Goal: Task Accomplishment & Management: Complete application form

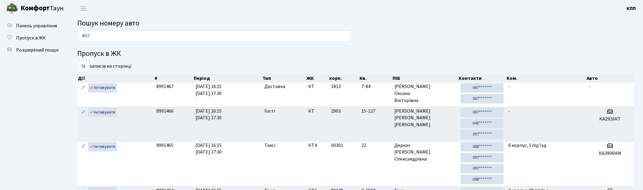
type input "4655"
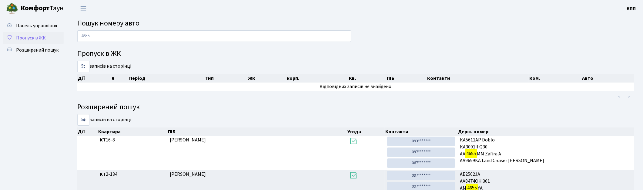
click at [31, 35] on span "Пропуск в ЖК" at bounding box center [31, 38] width 30 height 7
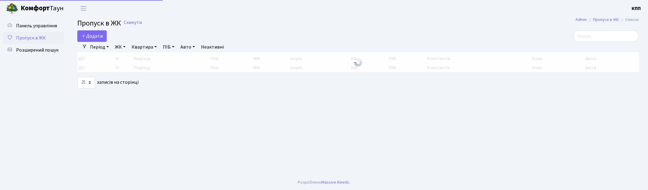
select select "25"
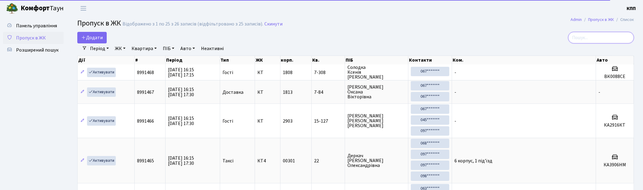
click at [605, 40] on input "search" at bounding box center [601, 38] width 66 height 12
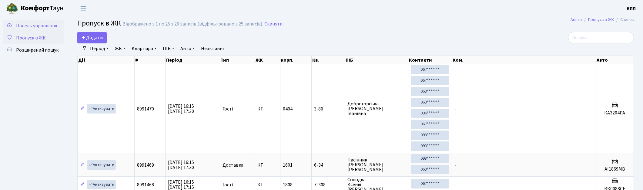
click at [31, 25] on span "Панель управління" at bounding box center [36, 25] width 41 height 7
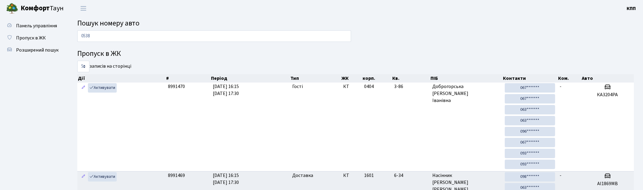
type input "0538"
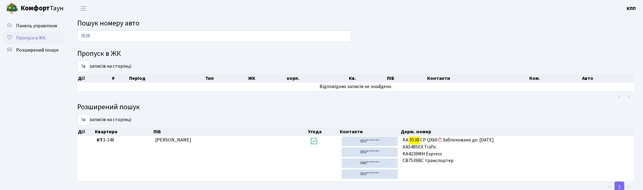
click at [19, 37] on span "Пропуск в ЖК" at bounding box center [31, 38] width 30 height 7
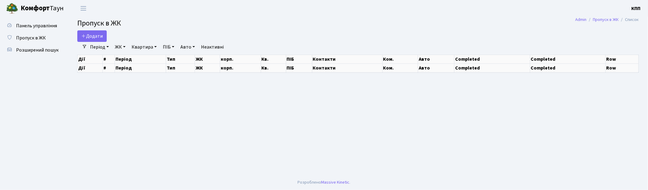
select select "25"
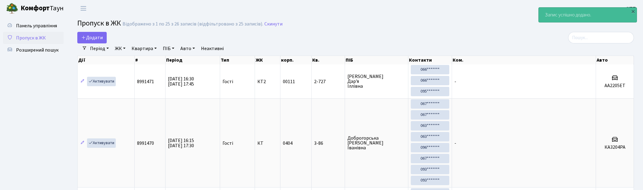
select select "25"
click at [31, 35] on span "Пропуск в ЖК" at bounding box center [31, 38] width 30 height 7
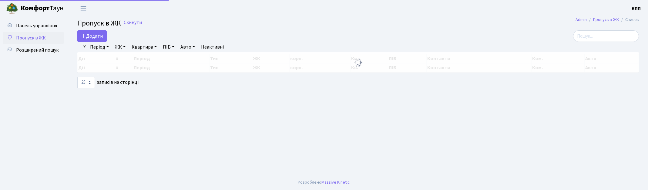
select select "25"
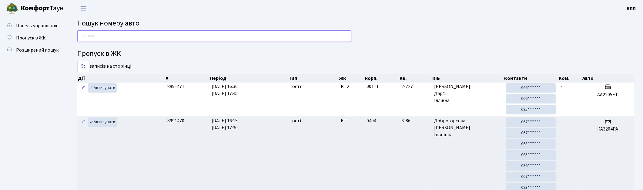
click at [116, 39] on input "text" at bounding box center [214, 36] width 274 height 12
click at [30, 40] on span "Пропуск в ЖК" at bounding box center [31, 38] width 30 height 7
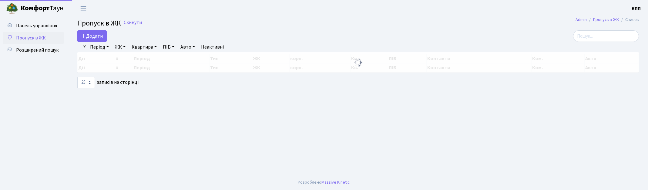
select select "25"
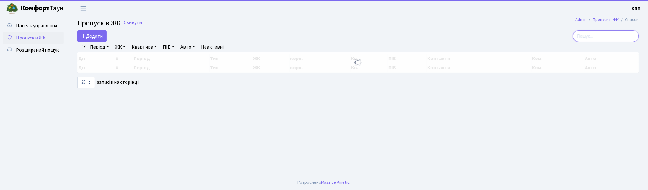
click at [585, 35] on input "search" at bounding box center [606, 36] width 66 height 12
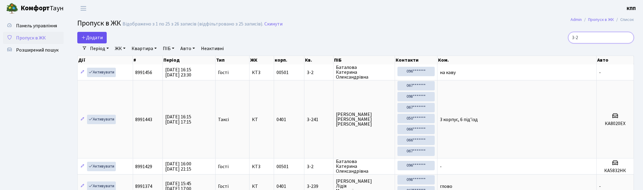
type input "3-2"
click at [89, 40] on span "Додати" at bounding box center [92, 37] width 22 height 7
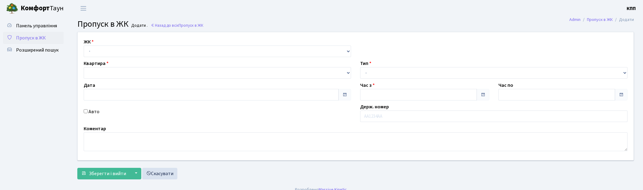
type input "18.09.2025"
type input "16:30"
type input "17:30"
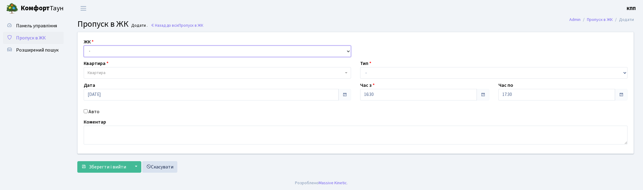
drag, startPoint x: 113, startPoint y: 49, endPoint x: 113, endPoint y: 55, distance: 6.1
click at [113, 49] on select "- КТ, вул. Регенераторна, 4 КТ2, просп. Соборності, 17 КТ3, вул. Березнева, 16 …" at bounding box center [217, 51] width 267 height 12
select select "271"
click at [84, 45] on select "- КТ, вул. Регенераторна, 4 КТ2, просп. Соборності, 17 КТ3, вул. Березнева, 16 …" at bounding box center [217, 51] width 267 height 12
select select
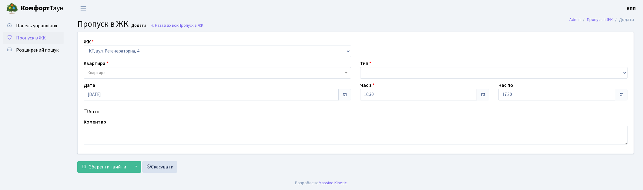
click at [122, 70] on span "Квартира" at bounding box center [216, 73] width 256 height 6
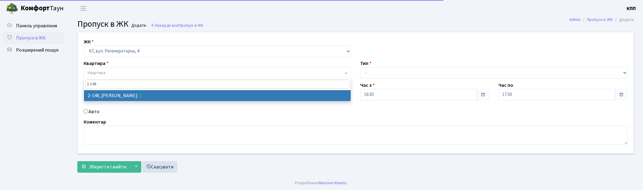
type input "2-148"
select select "561"
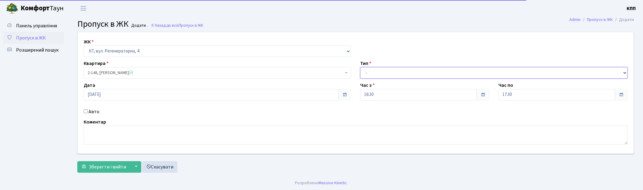
click at [396, 72] on select "- Доставка Таксі Гості Сервіс" at bounding box center [493, 73] width 267 height 12
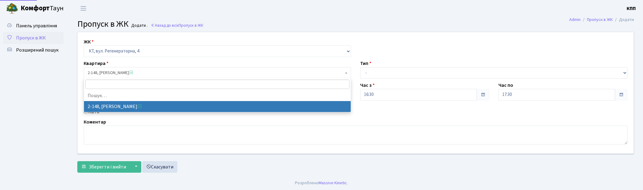
drag, startPoint x: 119, startPoint y: 74, endPoint x: 119, endPoint y: 85, distance: 10.6
click at [119, 74] on span "2-148, Денисович Василь Олексійович" at bounding box center [216, 73] width 256 height 6
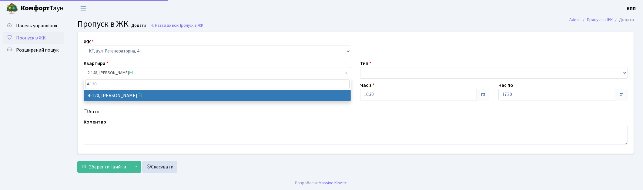
type input "4-120"
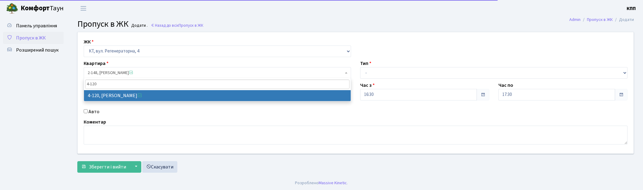
drag, startPoint x: 117, startPoint y: 93, endPoint x: 337, endPoint y: 77, distance: 220.1
select select "1154"
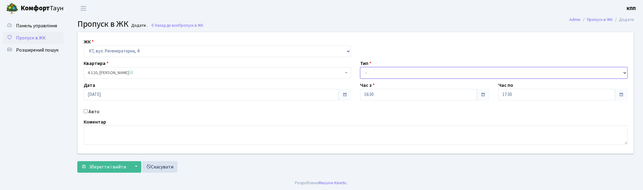
click at [387, 74] on select "- Доставка Таксі Гості Сервіс" at bounding box center [493, 73] width 267 height 12
select select "3"
click at [360, 67] on select "- Доставка Таксі Гості Сервіс" at bounding box center [493, 73] width 267 height 12
click at [124, 134] on textarea at bounding box center [356, 135] width 544 height 19
type textarea "ВСЕХ"
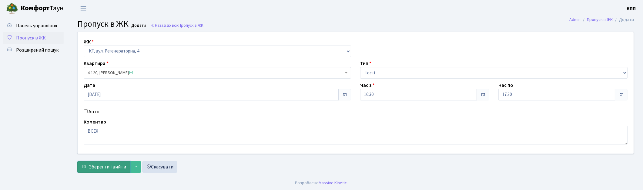
click at [110, 162] on button "Зберегти і вийти" at bounding box center [103, 167] width 53 height 12
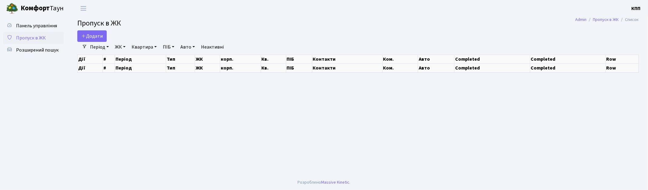
select select "25"
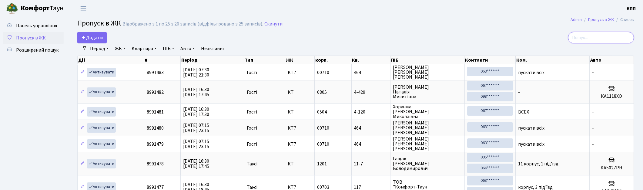
click at [615, 39] on input "search" at bounding box center [601, 38] width 66 height 12
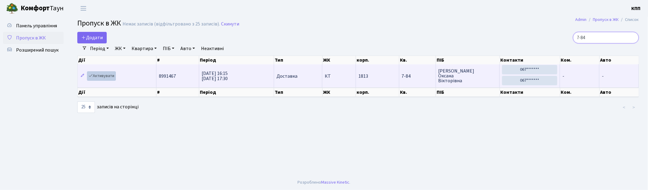
type input "7-84"
click at [106, 78] on link "Активувати" at bounding box center [101, 75] width 29 height 9
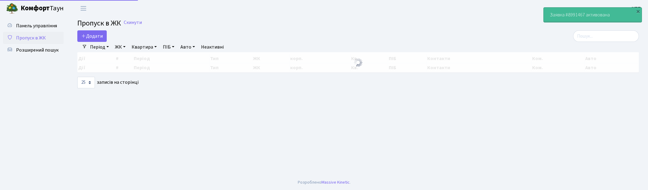
select select "25"
click at [622, 35] on input "search" at bounding box center [606, 36] width 66 height 12
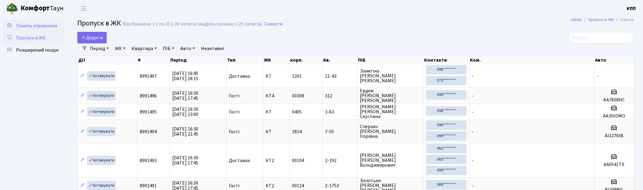
click at [39, 24] on span "Панель управління" at bounding box center [36, 25] width 41 height 7
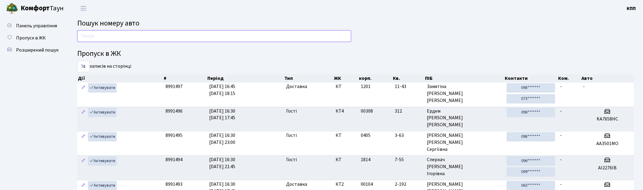
click at [227, 37] on input "text" at bounding box center [214, 36] width 274 height 12
type input "8189"
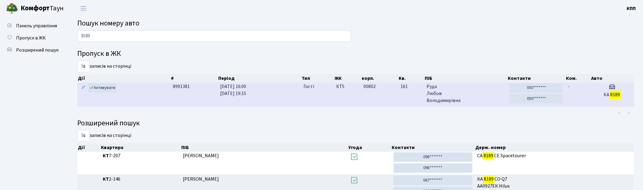
click at [395, 102] on td "00802" at bounding box center [379, 94] width 37 height 24
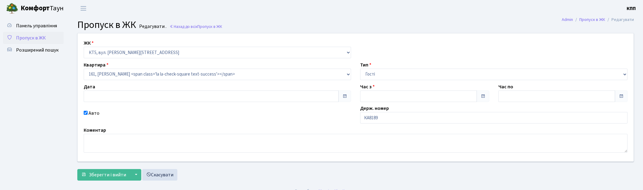
type input "[DATE]"
type input "16:00"
type input "19:15"
checkbox input "true"
click at [390, 117] on input "КА8189" at bounding box center [493, 118] width 267 height 12
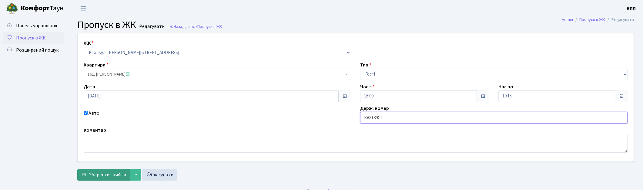
type input "КА8189СІ"
click at [111, 175] on span "Зберегти і вийти" at bounding box center [107, 174] width 37 height 7
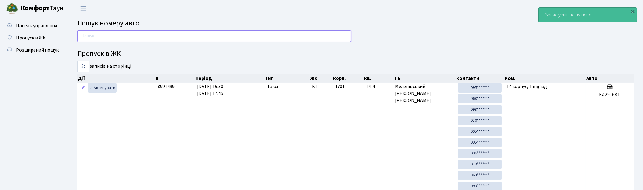
click at [108, 33] on input "text" at bounding box center [214, 36] width 274 height 12
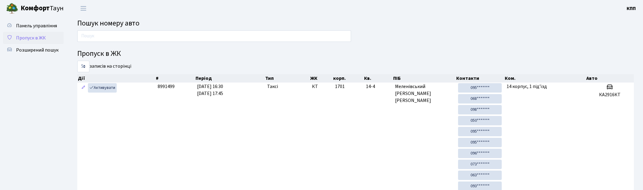
click at [52, 41] on link "Пропуск в ЖК" at bounding box center [33, 38] width 61 height 12
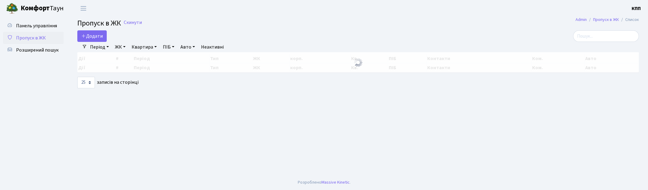
select select "25"
click at [98, 32] on link "Додати" at bounding box center [91, 36] width 29 height 12
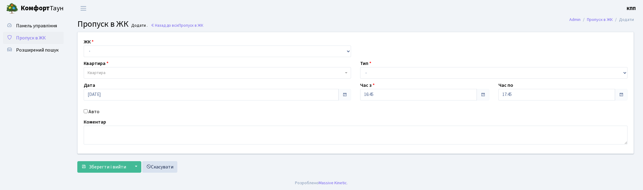
select select "271"
click at [84, 45] on select "- КТ, вул. Регенераторна, 4 КТ2, просп. [STREET_ADDRESS] [STREET_ADDRESS] [PERS…" at bounding box center [217, 51] width 267 height 12
select select
click at [96, 73] on span "Квартира" at bounding box center [97, 73] width 18 height 6
click at [85, 110] on input "Авто" at bounding box center [86, 111] width 4 height 4
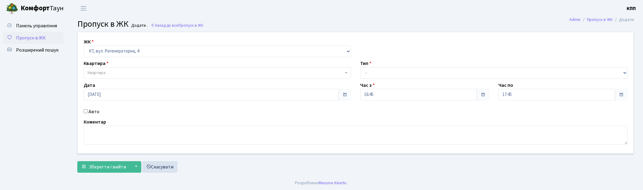
checkbox input "true"
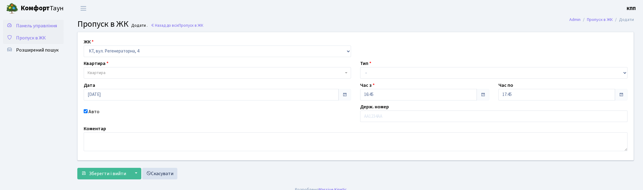
click at [36, 25] on span "Панель управління" at bounding box center [36, 25] width 41 height 7
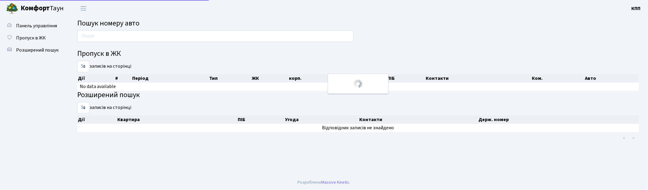
click at [33, 49] on span "Розширений пошук" at bounding box center [37, 50] width 42 height 7
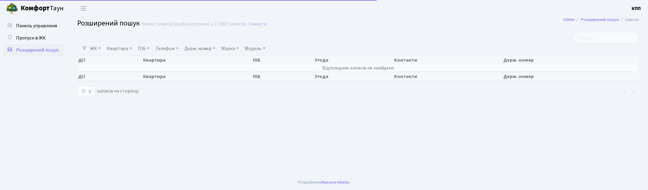
select select "25"
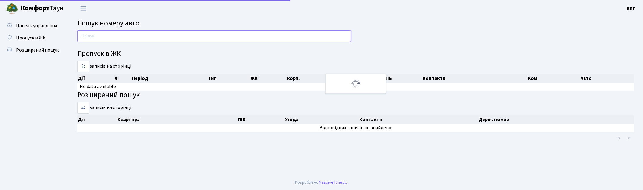
click at [102, 37] on input "text" at bounding box center [214, 36] width 274 height 12
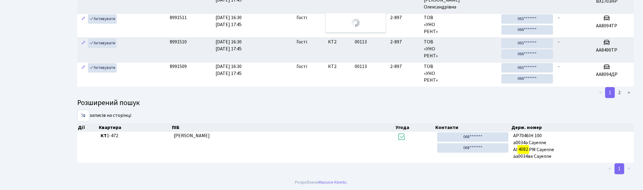
scroll to position [4, 0]
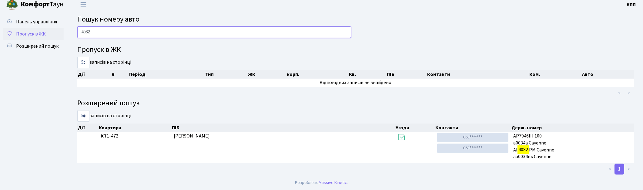
type input "4082"
click at [38, 33] on span "Пропуск в ЖК" at bounding box center [31, 34] width 30 height 7
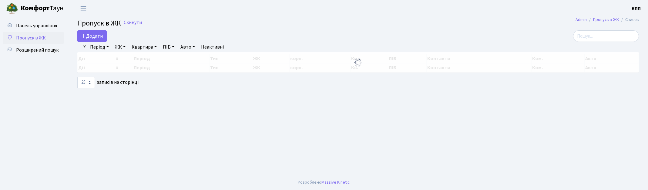
select select "25"
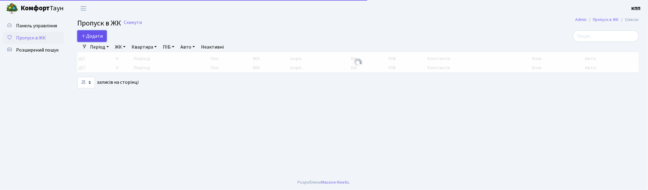
click at [85, 35] on icon at bounding box center [83, 35] width 5 height 5
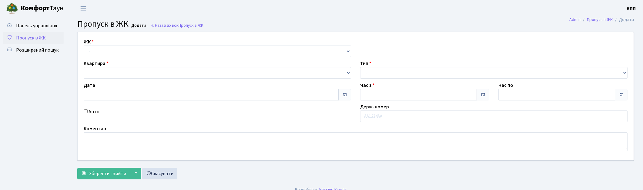
type input "18.09.2025"
type input "16:45"
type input "17:45"
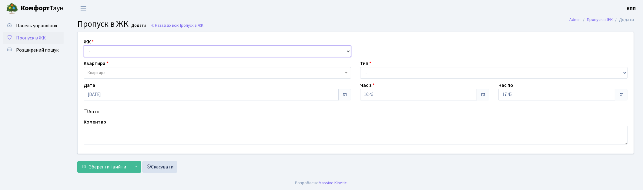
click at [117, 55] on select "- КТ, вул. Регенераторна, 4 КТ2, просп. Соборності, 17 КТ3, вул. Березнева, 16 …" at bounding box center [217, 51] width 267 height 12
select select "271"
click at [84, 45] on select "- КТ, вул. Регенераторна, 4 КТ2, просп. Соборності, 17 КТ3, вул. Березнева, 16 …" at bounding box center [217, 51] width 267 height 12
select select
click at [86, 109] on input "Авто" at bounding box center [86, 111] width 4 height 4
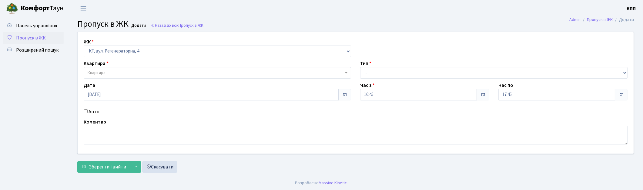
checkbox input "true"
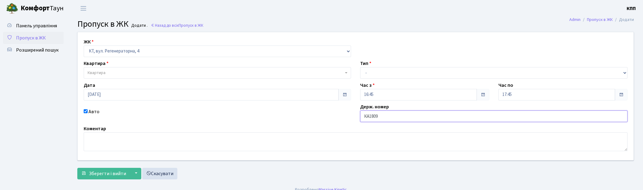
type input "КА1809РН"
click at [149, 72] on span "Квартира" at bounding box center [216, 73] width 256 height 6
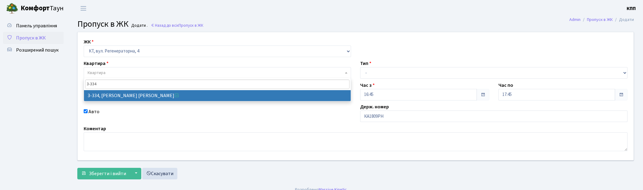
type input "3-334"
select select "1552"
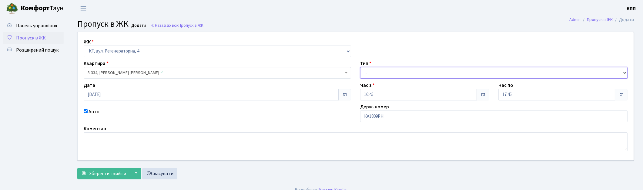
click at [392, 76] on select "- Доставка Таксі Гості Сервіс" at bounding box center [493, 73] width 267 height 12
select select "3"
click at [360, 67] on select "- Доставка Таксі Гості Сервіс" at bounding box center [493, 73] width 267 height 12
click at [103, 176] on span "Зберегти і вийти" at bounding box center [107, 173] width 37 height 7
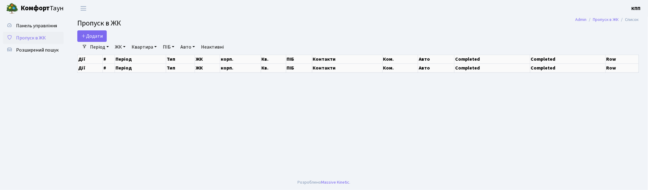
select select "25"
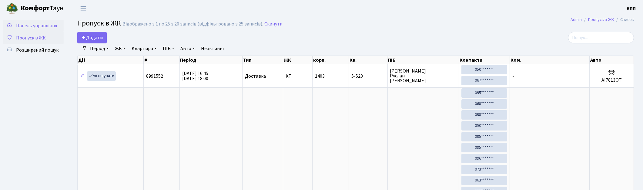
click at [22, 26] on span "Панель управління" at bounding box center [36, 25] width 41 height 7
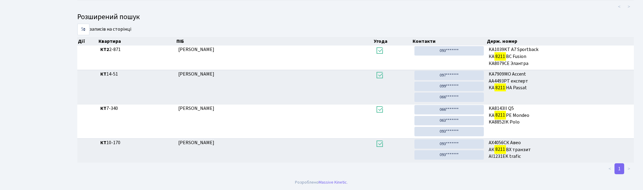
scroll to position [32, 0]
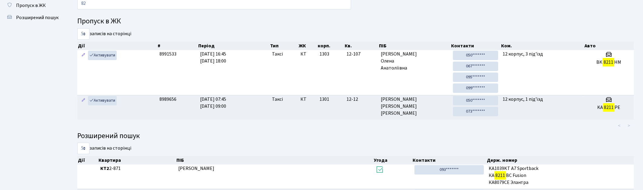
type input "8"
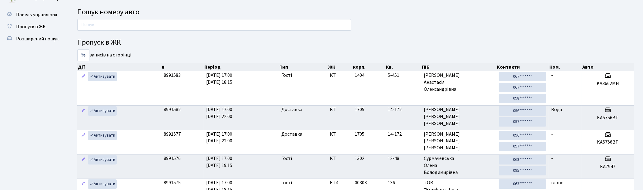
scroll to position [0, 0]
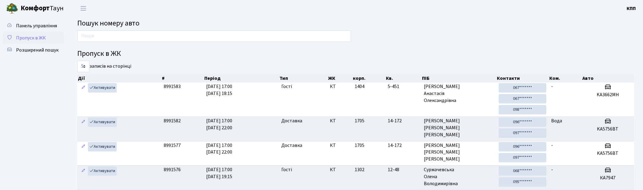
click at [51, 33] on link "Пропуск в ЖК" at bounding box center [33, 38] width 61 height 12
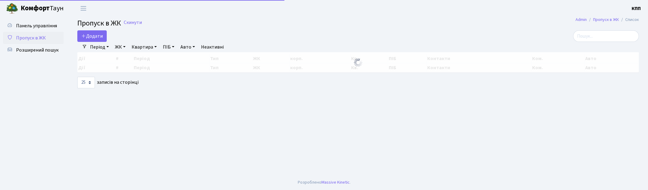
select select "25"
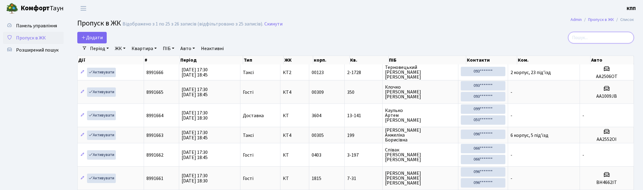
click at [578, 37] on input "search" at bounding box center [601, 38] width 66 height 12
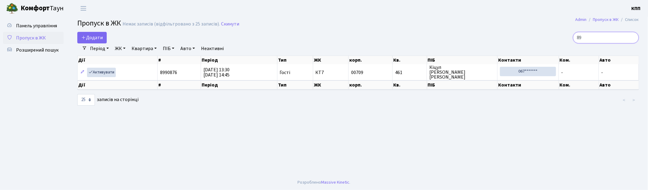
type input "8"
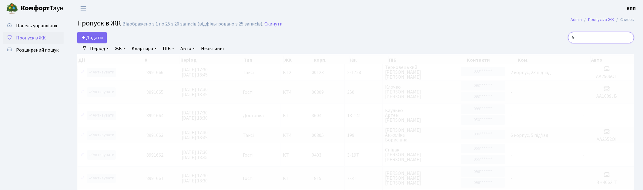
type input "5"
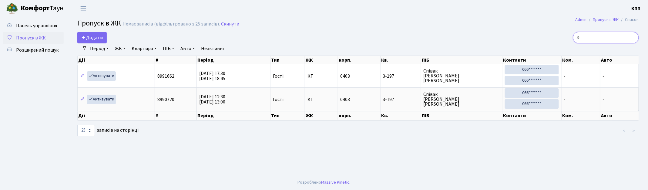
type input "3"
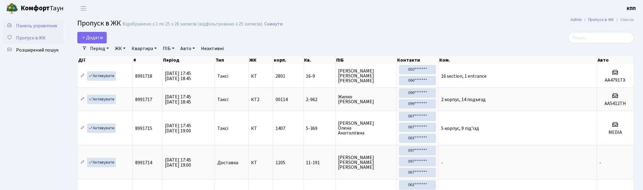
click at [16, 22] on link "Панель управління" at bounding box center [33, 26] width 61 height 12
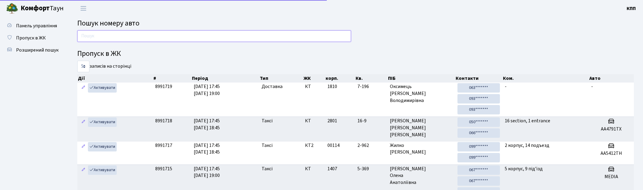
drag, startPoint x: 0, startPoint y: 0, endPoint x: 99, endPoint y: 36, distance: 105.4
click at [99, 36] on input "text" at bounding box center [214, 36] width 274 height 12
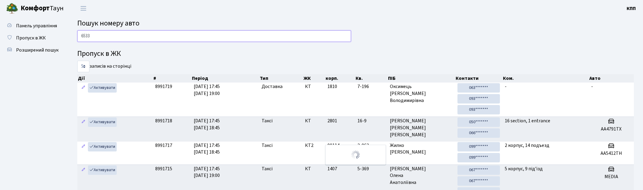
type input "6533"
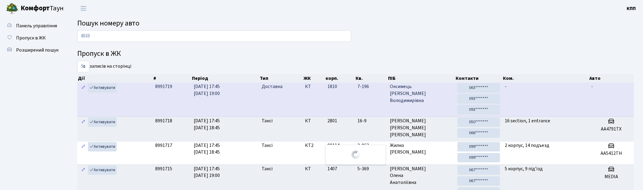
drag, startPoint x: 101, startPoint y: 36, endPoint x: 98, endPoint y: 48, distance: 12.7
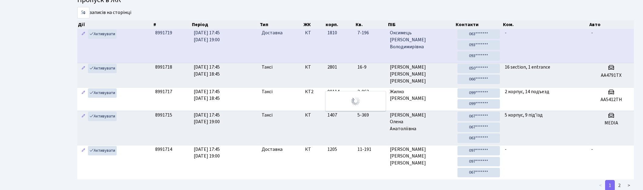
click at [97, 49] on td "Активувати" at bounding box center [114, 46] width 75 height 34
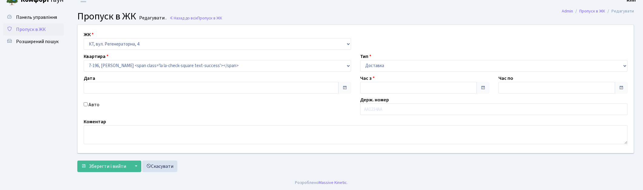
type input "[DATE]"
type input "17:45"
type input "19:00"
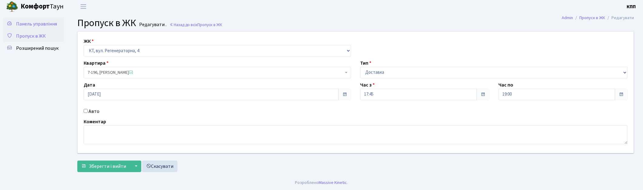
click at [39, 26] on span "Панель управління" at bounding box center [36, 24] width 41 height 7
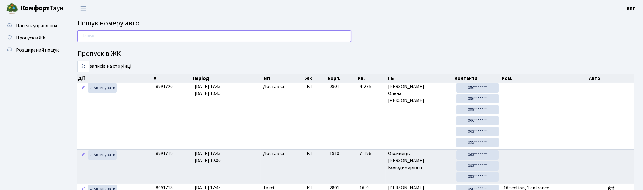
click at [102, 39] on input "text" at bounding box center [214, 36] width 274 height 12
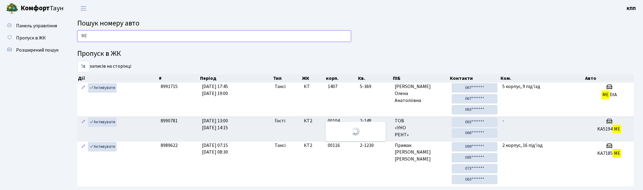
type input "M"
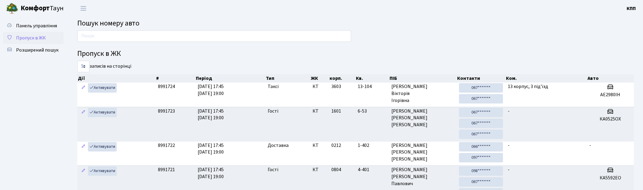
click at [28, 39] on span "Пропуск в ЖК" at bounding box center [31, 38] width 30 height 7
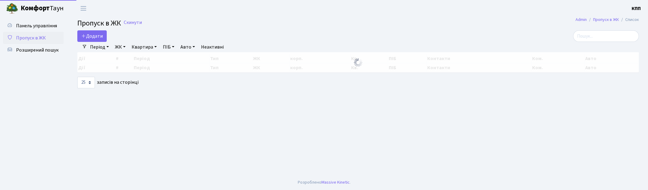
select select "25"
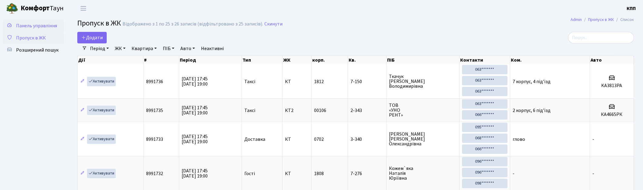
click at [49, 20] on link "Панель управління" at bounding box center [33, 26] width 61 height 12
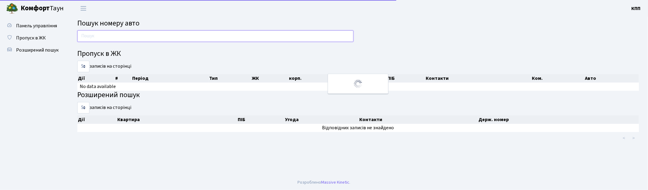
click at [87, 34] on input "text" at bounding box center [215, 36] width 276 height 12
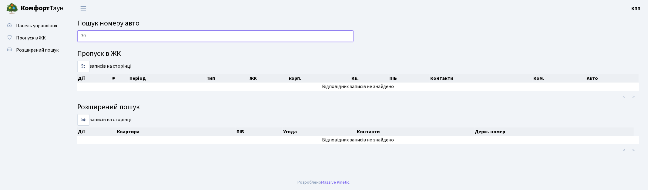
type input "3"
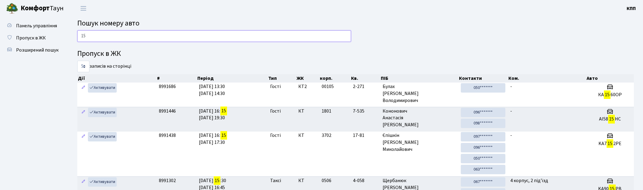
type input "1"
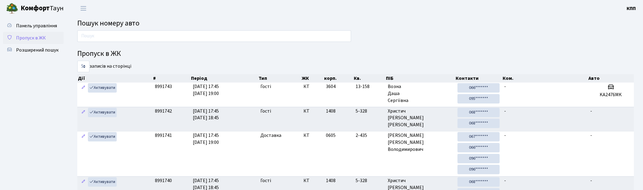
click at [36, 41] on link "Пропуск в ЖК" at bounding box center [33, 38] width 61 height 12
click at [62, 40] on link "Пропуск в ЖК" at bounding box center [33, 38] width 61 height 12
click at [39, 35] on span "Пропуск в ЖК" at bounding box center [31, 38] width 30 height 7
click at [40, 35] on span "Пропуск в ЖК" at bounding box center [31, 38] width 30 height 7
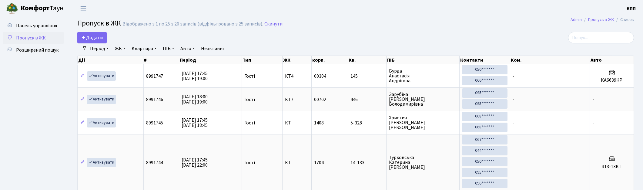
select select "25"
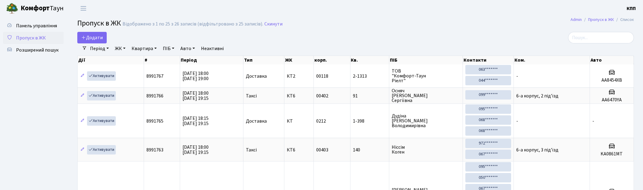
click at [605, 38] on input "search" at bounding box center [601, 38] width 66 height 12
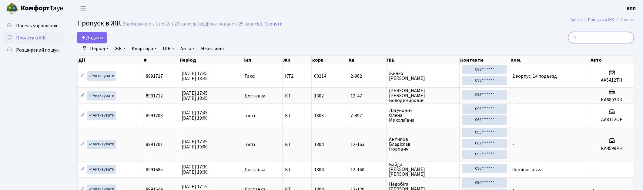
type input "1"
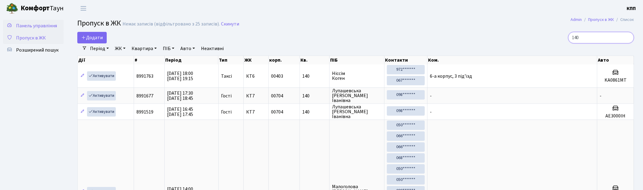
type input "140"
click at [28, 21] on link "Панель управління" at bounding box center [33, 26] width 61 height 12
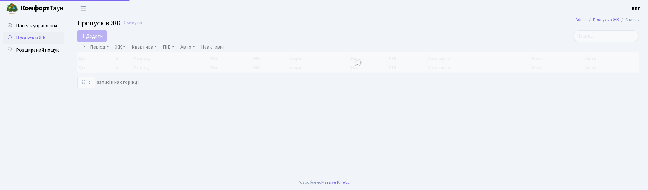
select select "25"
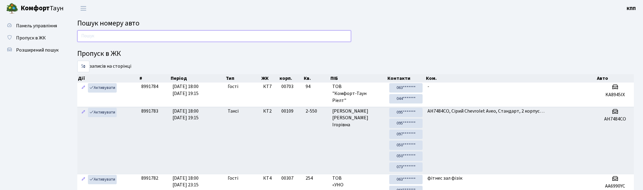
click at [234, 38] on input "text" at bounding box center [214, 36] width 274 height 12
type input "3"
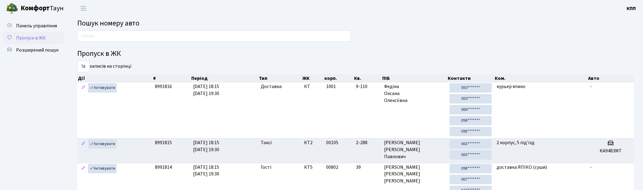
click at [47, 35] on link "Пропуск в ЖК" at bounding box center [33, 38] width 61 height 12
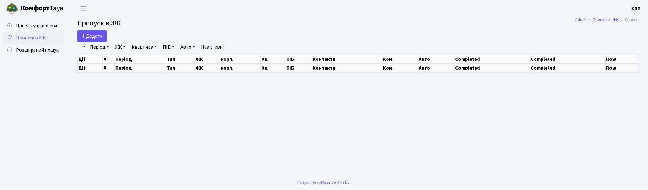
click at [84, 34] on icon at bounding box center [83, 35] width 5 height 5
select select "25"
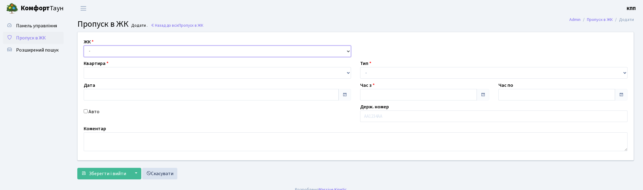
click at [104, 50] on select "- КТ, вул. Регенераторна, 4 КТ2, просп. [STREET_ADDRESS] [STREET_ADDRESS] [PERS…" at bounding box center [217, 51] width 267 height 12
type input "[DATE]"
type input "18:15"
type input "19:15"
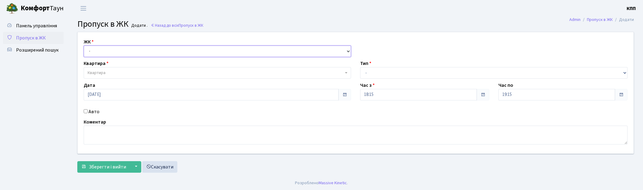
select select "271"
click at [84, 45] on select "- КТ, вул. Регенераторна, 4 КТ2, просп. [STREET_ADDRESS] [STREET_ADDRESS] [PERS…" at bounding box center [217, 51] width 267 height 12
select select
click at [85, 109] on input "Авто" at bounding box center [86, 111] width 4 height 4
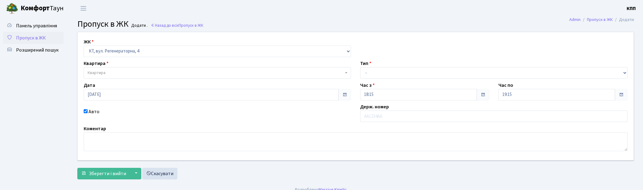
click at [86, 110] on input "Авто" at bounding box center [86, 111] width 4 height 4
checkbox input "false"
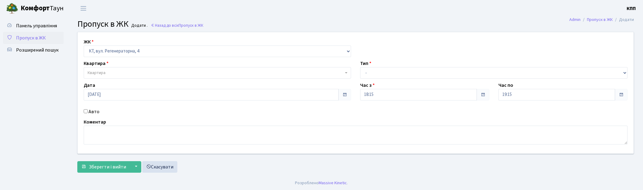
click at [139, 71] on span "Квартира" at bounding box center [216, 73] width 256 height 6
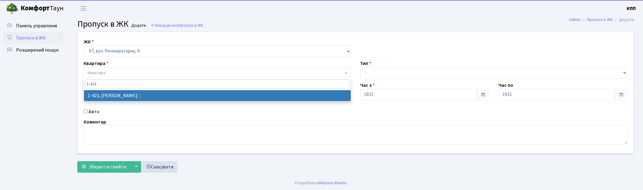
type input "1-423"
select select "474"
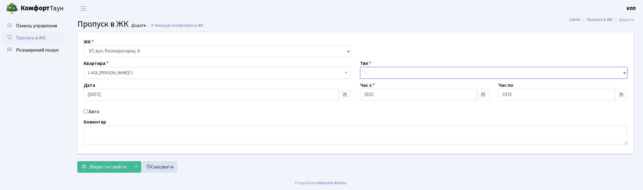
click at [361, 71] on select "- Доставка Таксі Гості Сервіс" at bounding box center [493, 73] width 267 height 12
select select "1"
click at [360, 67] on select "- Доставка Таксі Гості Сервіс" at bounding box center [493, 73] width 267 height 12
click at [100, 168] on span "Зберегти і вийти" at bounding box center [107, 166] width 37 height 7
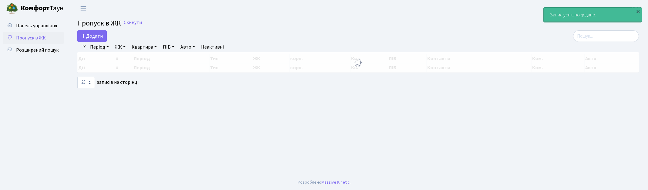
select select "25"
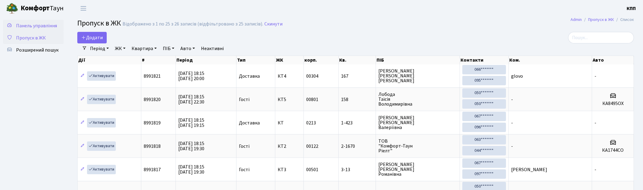
click at [54, 30] on link "Панель управління" at bounding box center [33, 26] width 61 height 12
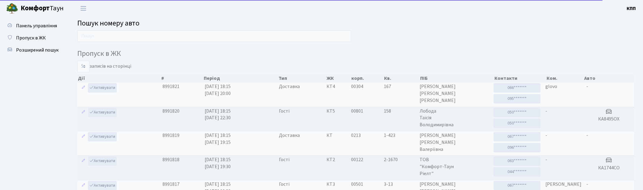
click at [98, 32] on input "text" at bounding box center [214, 36] width 274 height 12
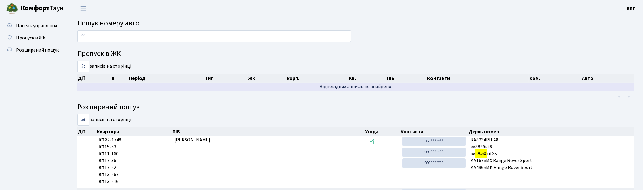
type input "9"
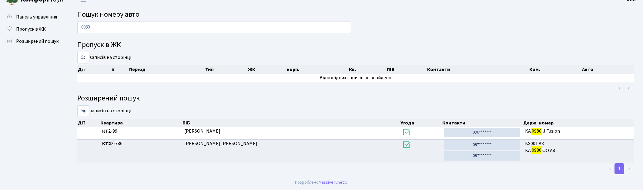
scroll to position [8, 0]
type input "0"
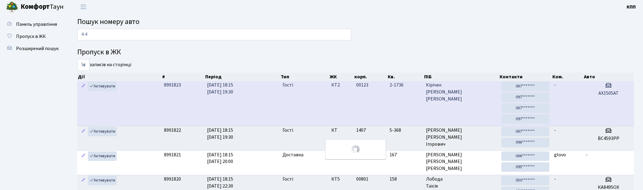
scroll to position [0, 0]
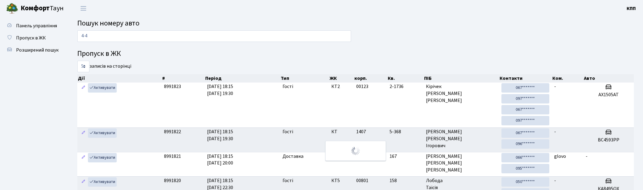
click at [149, 36] on input "4-4" at bounding box center [214, 36] width 274 height 12
type input "4"
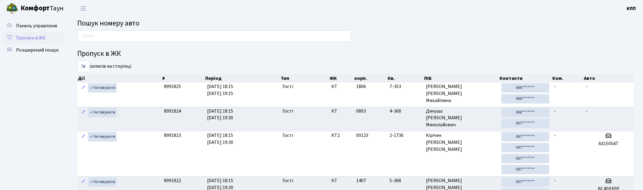
click at [44, 36] on span "Пропуск в ЖК" at bounding box center [31, 38] width 30 height 7
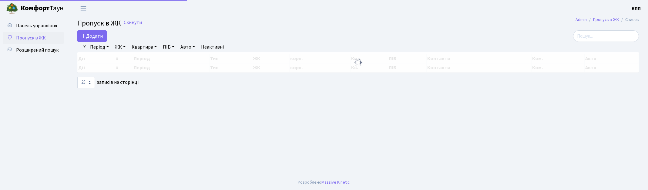
select select "25"
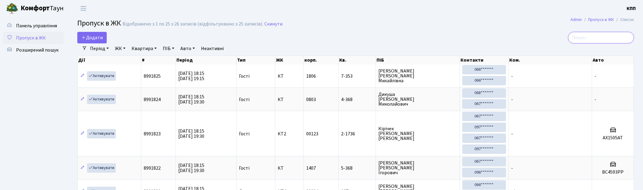
click at [591, 41] on input "search" at bounding box center [601, 38] width 66 height 12
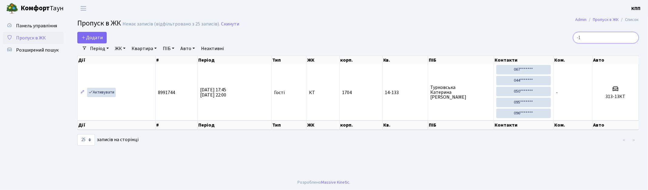
type input "-"
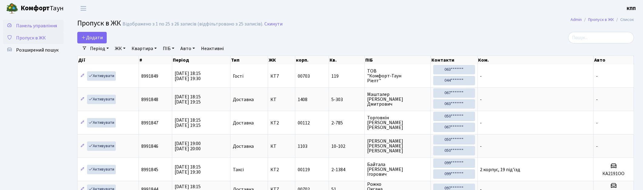
click at [39, 26] on span "Панель управління" at bounding box center [36, 25] width 41 height 7
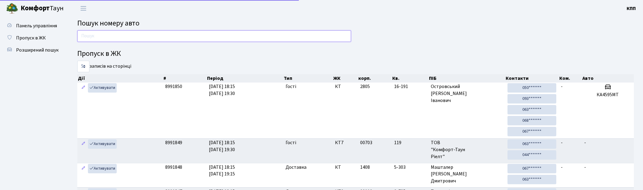
click at [91, 35] on input "text" at bounding box center [214, 36] width 274 height 12
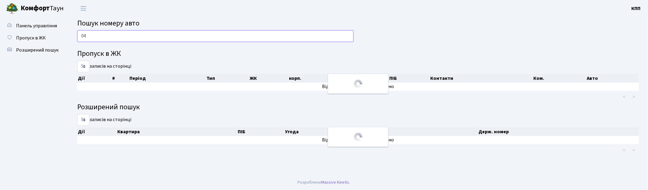
type input "0"
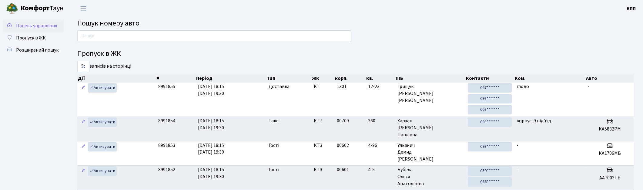
click at [41, 25] on span "Панель управління" at bounding box center [36, 25] width 41 height 7
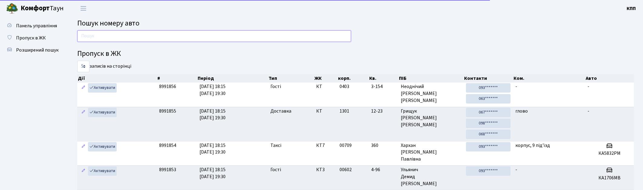
click at [117, 38] on input "text" at bounding box center [214, 36] width 274 height 12
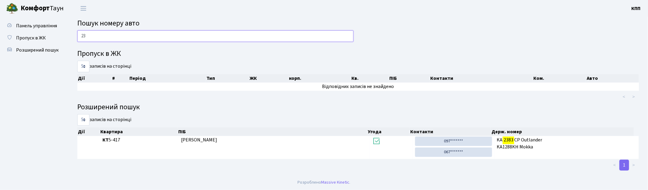
type input "2"
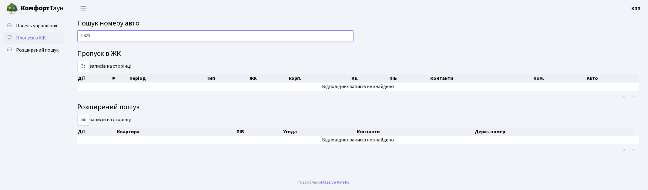
type input "0420"
click at [20, 37] on span "Пропуск в ЖК" at bounding box center [31, 38] width 30 height 7
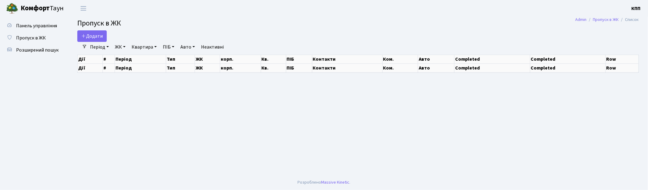
select select "25"
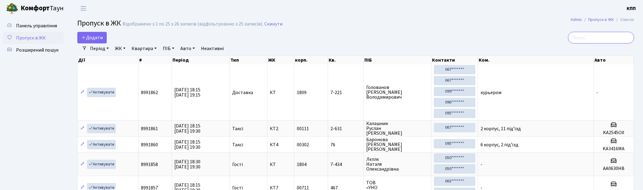
click at [618, 39] on input "search" at bounding box center [601, 38] width 66 height 12
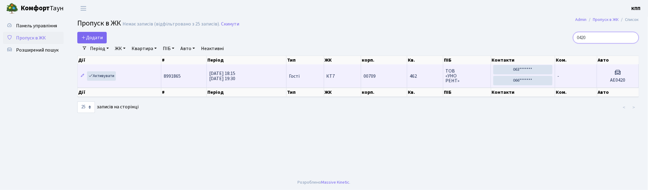
type input "0420"
click at [581, 74] on td "-" at bounding box center [576, 75] width 42 height 23
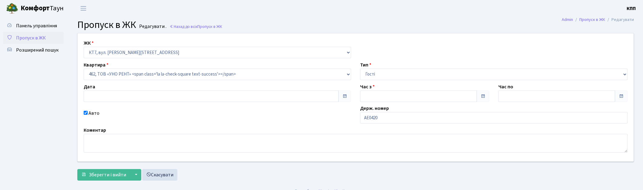
type input "[DATE]"
type input "18:15"
type input "19:30"
checkbox input "true"
click at [395, 119] on input "АЕ0420" at bounding box center [493, 118] width 267 height 12
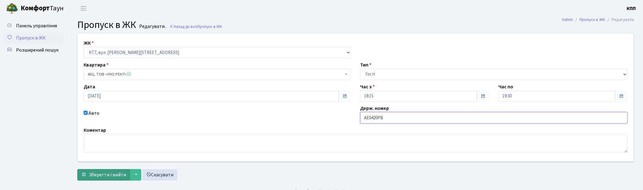
type input "АЕ0420PВ"
click at [95, 172] on span "Зберегти і вийти" at bounding box center [107, 174] width 37 height 7
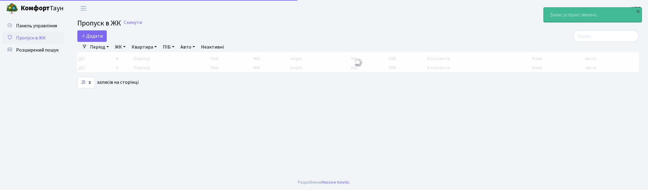
select select "25"
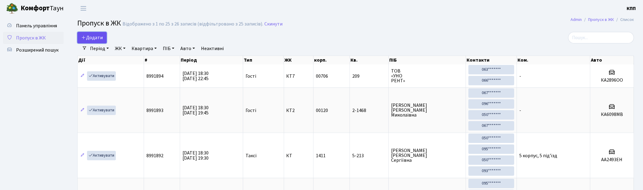
click at [86, 36] on span "Додати" at bounding box center [92, 37] width 22 height 7
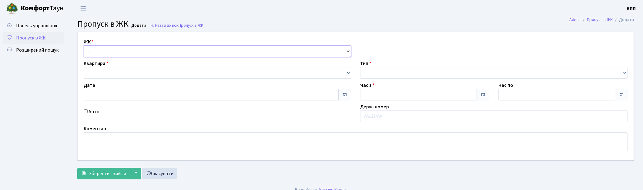
type input "18.09.2025"
type input "18:30"
type input "19:30"
click at [96, 46] on select "- КТ, вул. Регенераторна, 4 КТ2, просп. Соборності, 17 КТ3, вул. Березнева, 16 …" at bounding box center [217, 51] width 267 height 12
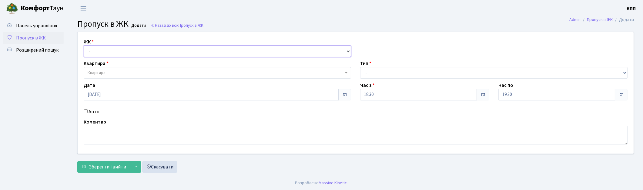
select select "271"
click at [84, 45] on select "- КТ, вул. Регенераторна, 4 КТ2, просп. Соборності, 17 КТ3, вул. Березнева, 16 …" at bounding box center [217, 51] width 267 height 12
select select
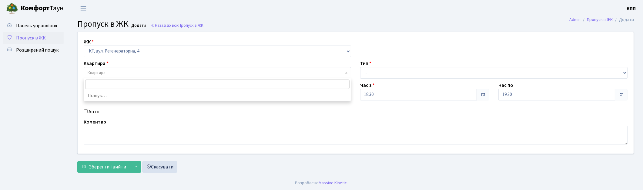
click at [108, 74] on span "Квартира" at bounding box center [216, 73] width 256 height 6
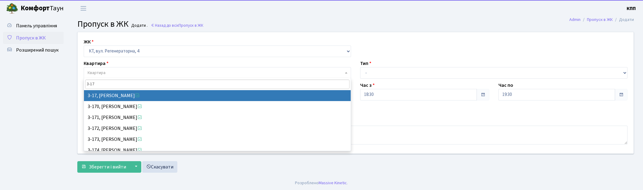
type input "3-17"
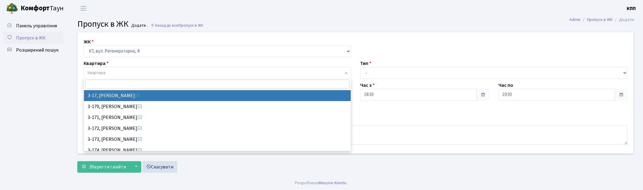
select select "988"
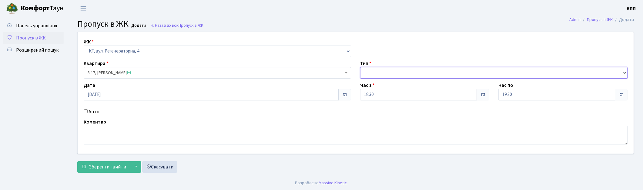
click at [366, 68] on select "- Доставка Таксі Гості Сервіс" at bounding box center [493, 73] width 267 height 12
select select "1"
click at [360, 67] on select "- Доставка Таксі Гості Сервіс" at bounding box center [493, 73] width 267 height 12
click at [116, 165] on span "Зберегти і вийти" at bounding box center [107, 166] width 37 height 7
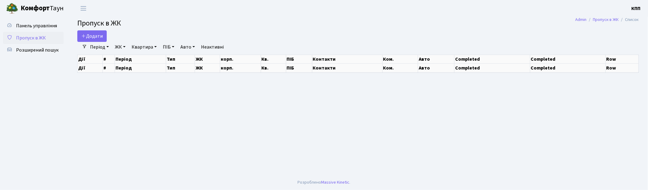
select select "25"
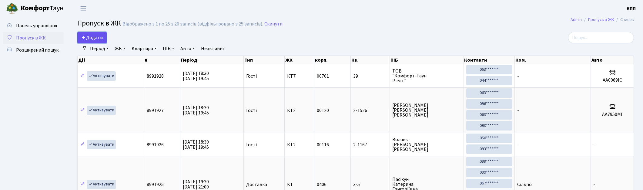
click at [96, 40] on span "Додати" at bounding box center [92, 37] width 22 height 7
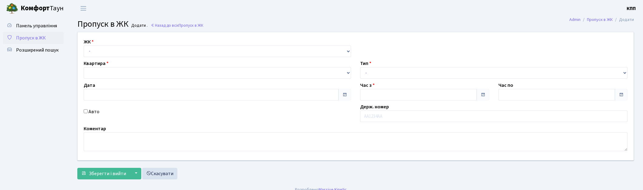
type input "[DATE]"
type input "18:45"
type input "19:45"
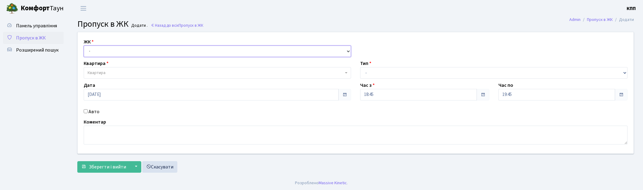
click at [94, 51] on select "- КТ, вул. Регенераторна, 4 КТ2, просп. [STREET_ADDRESS] [STREET_ADDRESS] [PERS…" at bounding box center [217, 51] width 267 height 12
select select "271"
click at [84, 45] on select "- КТ, вул. Регенераторна, 4 КТ2, просп. [STREET_ADDRESS] [STREET_ADDRESS] [PERS…" at bounding box center [217, 51] width 267 height 12
select select
click at [94, 72] on span "Квартира" at bounding box center [97, 73] width 18 height 6
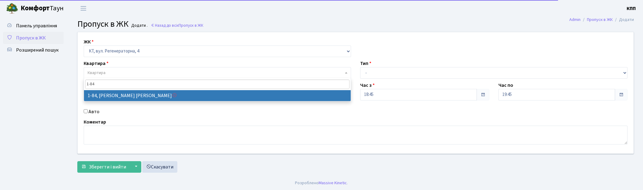
type input "1-84"
select select "84"
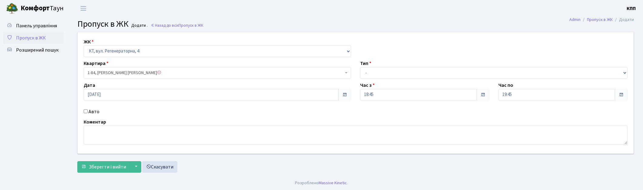
click at [85, 111] on input "Авто" at bounding box center [86, 111] width 4 height 4
checkbox input "true"
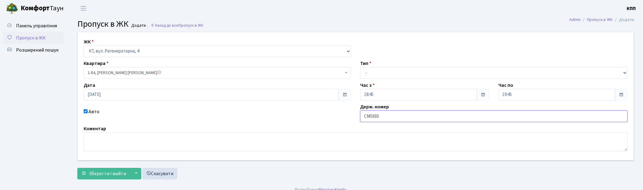
type input "СМ5930"
click at [412, 71] on select "- Доставка Таксі Гості Сервіс" at bounding box center [493, 73] width 267 height 12
select select "3"
click at [360, 67] on select "- Доставка Таксі Гості Сервіс" at bounding box center [493, 73] width 267 height 12
click at [97, 174] on span "Зберегти і вийти" at bounding box center [107, 173] width 37 height 7
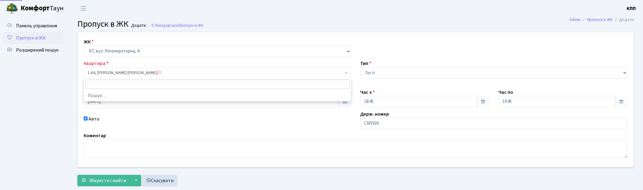
click at [185, 74] on span "1-84, Баккалінський Олександр Георгійович" at bounding box center [216, 73] width 256 height 6
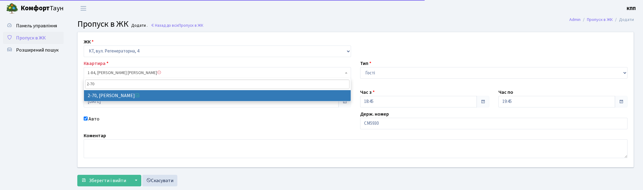
type input "2-70"
select select "639"
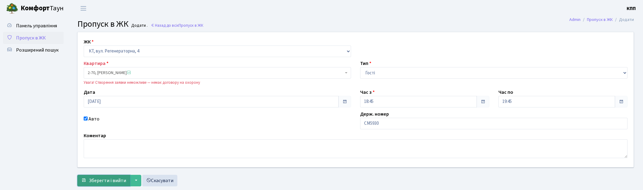
click at [93, 184] on button "Зберегти і вийти" at bounding box center [103, 181] width 53 height 12
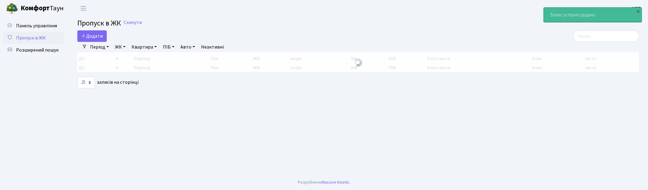
select select "25"
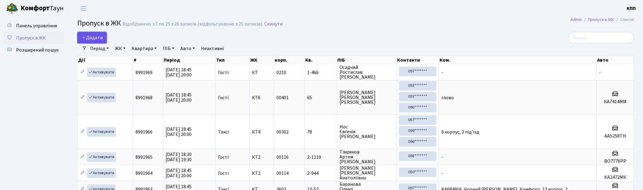
click at [91, 34] on link "Додати" at bounding box center [91, 38] width 29 height 12
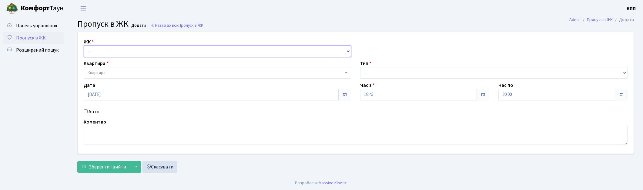
click at [108, 51] on select "- КТ, вул. Регенераторна, 4 КТ2, просп. Соборності, 17 КТ3, вул. Березнева, 16 …" at bounding box center [217, 51] width 267 height 12
select select "271"
click at [84, 45] on select "- КТ, вул. Регенераторна, 4 КТ2, просп. Соборності, 17 КТ3, вул. Березнева, 16 …" at bounding box center [217, 51] width 267 height 12
select select
click at [85, 110] on input "Авто" at bounding box center [86, 111] width 4 height 4
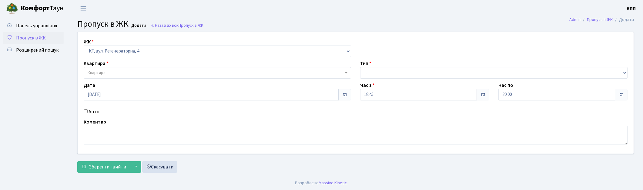
checkbox input "true"
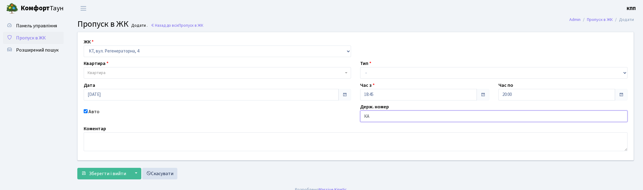
click at [377, 117] on input "КА" at bounding box center [493, 116] width 267 height 12
type input "КА2111ВІ"
click at [122, 74] on span "Квартира" at bounding box center [216, 73] width 256 height 6
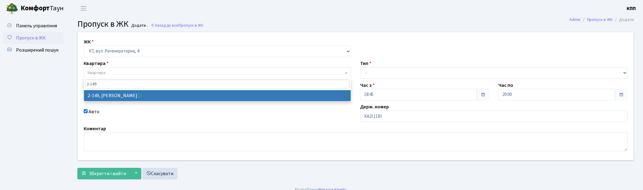
type input "2-149"
select select "562"
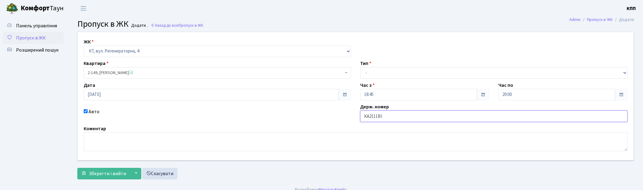
click at [374, 116] on input "КА2111ВІ" at bounding box center [493, 116] width 267 height 12
type input "КА2011ВІ"
click at [381, 73] on select "- Доставка Таксі Гості Сервіс" at bounding box center [493, 73] width 267 height 12
select select "2"
click at [360, 67] on select "- Доставка Таксі Гості Сервіс" at bounding box center [493, 73] width 267 height 12
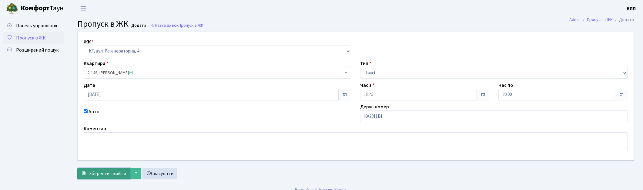
click at [124, 171] on span "Зберегти і вийти" at bounding box center [107, 173] width 37 height 7
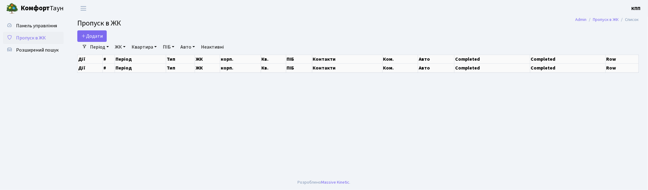
select select "25"
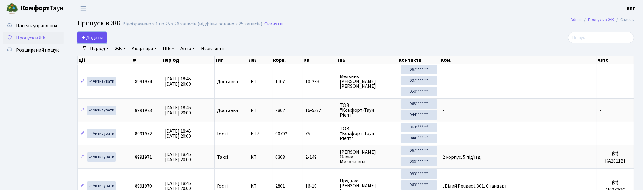
click at [80, 33] on link "Додати" at bounding box center [91, 38] width 29 height 12
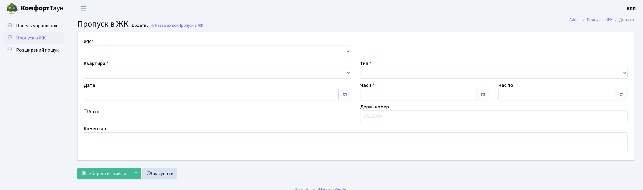
type input "[DATE]"
type input "19:00"
type input "20:00"
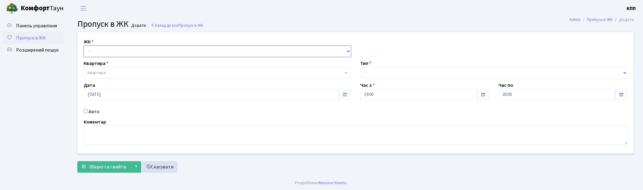
click at [91, 46] on select "- КТ, вул. Регенераторна, 4 КТ2, просп. [STREET_ADDRESS] [STREET_ADDRESS] [PERS…" at bounding box center [217, 51] width 267 height 12
select select "271"
click at [84, 45] on select "- КТ, вул. Регенераторна, 4 КТ2, просп. [STREET_ADDRESS] [STREET_ADDRESS] [PERS…" at bounding box center [217, 51] width 267 height 12
select select
click at [105, 72] on span "Квартира" at bounding box center [97, 73] width 18 height 6
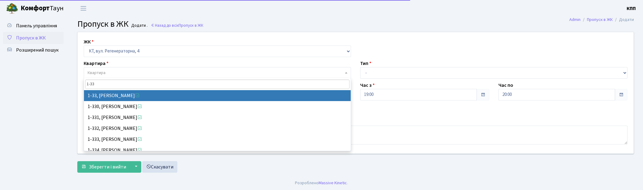
type input "1-33"
select select "33"
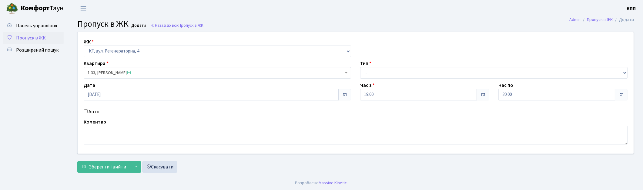
click at [84, 112] on input "Авто" at bounding box center [86, 111] width 4 height 4
checkbox input "true"
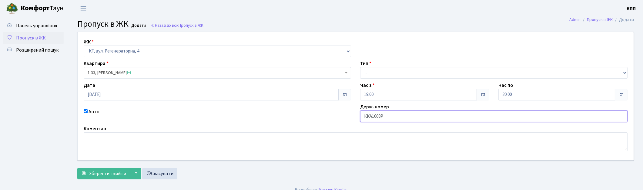
type input "ККА1668Р"
click at [376, 77] on select "- Доставка Таксі Гості Сервіс" at bounding box center [493, 73] width 267 height 12
select select "3"
click at [360, 67] on select "- Доставка Таксі Гості Сервіс" at bounding box center [493, 73] width 267 height 12
click at [107, 172] on span "Зберегти і вийти" at bounding box center [107, 173] width 37 height 7
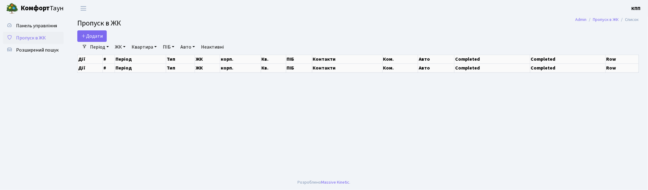
select select "25"
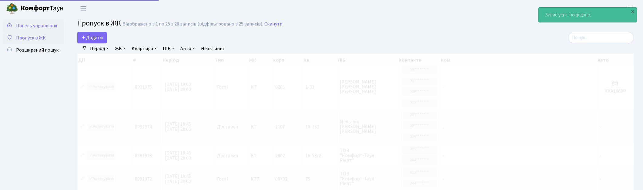
click at [40, 22] on span "Панель управління" at bounding box center [36, 25] width 41 height 7
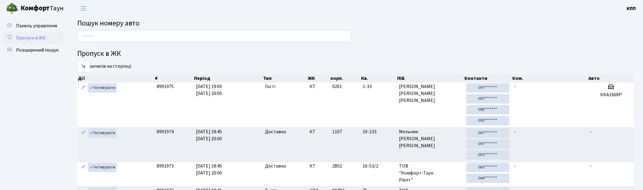
click at [20, 32] on link "Пропуск в ЖК" at bounding box center [33, 38] width 61 height 12
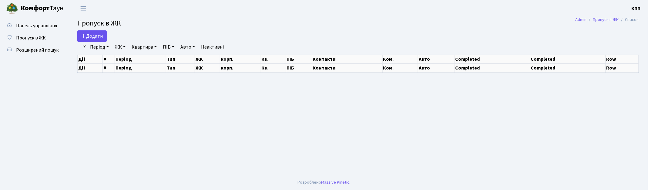
select select "25"
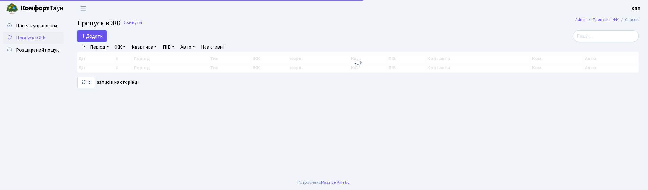
click at [95, 33] on span "Додати" at bounding box center [92, 36] width 22 height 7
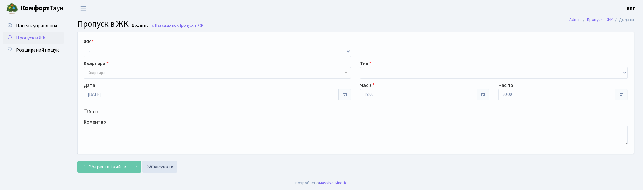
click at [111, 49] on select "- КТ, вул. Регенераторна, 4 КТ2, просп. Соборності, 17 КТ3, вул. Березнева, 16 …" at bounding box center [217, 51] width 267 height 12
select select "271"
click at [84, 45] on select "- КТ, вул. Регенераторна, 4 КТ2, просп. Соборності, 17 КТ3, вул. Березнева, 16 …" at bounding box center [217, 51] width 267 height 12
select select
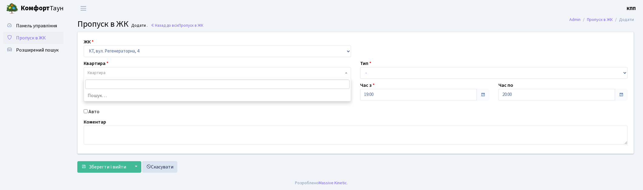
click at [109, 73] on span "Квартира" at bounding box center [216, 73] width 256 height 6
click at [84, 111] on input "Авто" at bounding box center [86, 111] width 4 height 4
checkbox input "true"
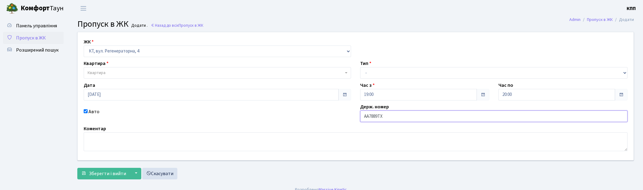
type input "АА7889ТХ"
click at [109, 73] on span "Квартира" at bounding box center [216, 73] width 256 height 6
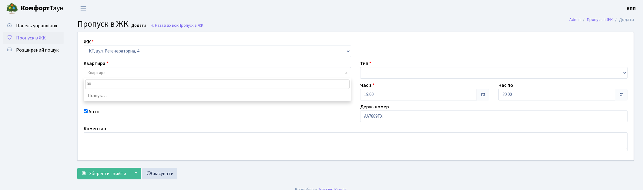
type input "007"
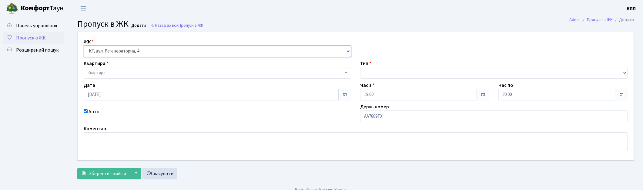
click at [145, 52] on select "- КТ, вул. Регенераторна, 4 КТ2, просп. Соборності, 17 КТ3, вул. Березнева, 16 …" at bounding box center [217, 51] width 267 height 12
select select "295"
click at [84, 45] on select "- КТ, вул. Регенераторна, 4 КТ2, просп. Соборності, 17 КТ3, вул. Березнева, 16 …" at bounding box center [217, 51] width 267 height 12
select select
click at [137, 72] on span "Квартира" at bounding box center [216, 73] width 256 height 6
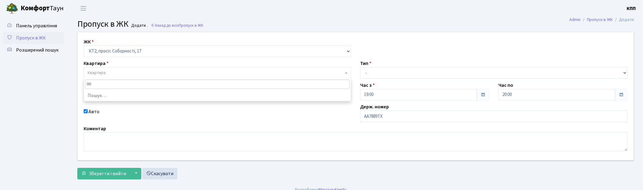
type input "007"
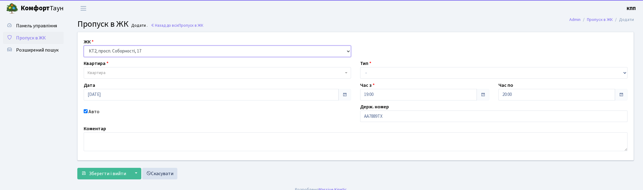
click at [150, 48] on select "- КТ, вул. Регенераторна, 4 КТ2, просп. Соборності, 17 КТ3, вул. Березнева, 16 …" at bounding box center [217, 51] width 267 height 12
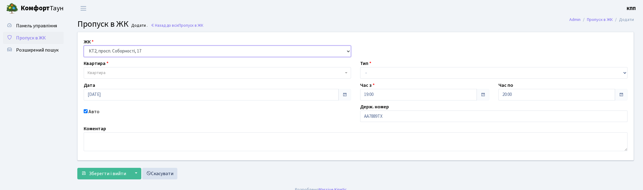
select select "296"
click at [84, 45] on select "- КТ, вул. Регенераторна, 4 КТ2, просп. Соборності, 17 КТ3, вул. Березнева, 16 …" at bounding box center [217, 51] width 267 height 12
select select
click at [129, 72] on span "Квартира" at bounding box center [216, 73] width 256 height 6
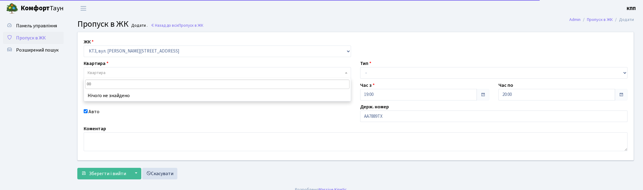
type input "007"
drag, startPoint x: 125, startPoint y: 49, endPoint x: 123, endPoint y: 56, distance: 6.9
click at [125, 49] on select "- КТ, вул. Регенераторна, 4 КТ2, просп. Соборності, 17 КТ3, вул. Березнева, 16 …" at bounding box center [217, 51] width 267 height 12
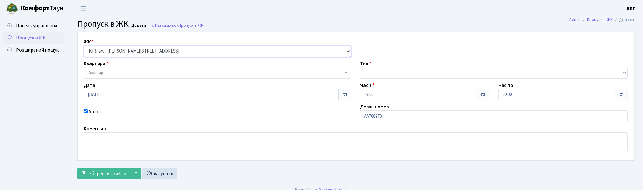
select select "302"
click at [84, 45] on select "- КТ, вул. Регенераторна, 4 КТ2, просп. Соборності, 17 КТ3, вул. Березнева, 16 …" at bounding box center [217, 51] width 267 height 12
select select
drag, startPoint x: 111, startPoint y: 74, endPoint x: 108, endPoint y: 75, distance: 3.3
click at [111, 74] on span "Квартира" at bounding box center [216, 73] width 256 height 6
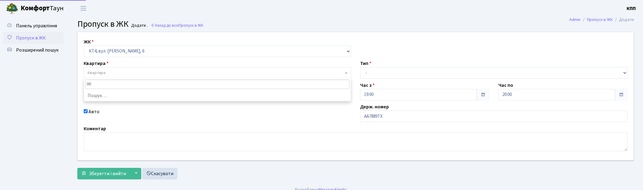
type input "007"
click at [97, 49] on select "- КТ, вул. Регенераторна, 4 КТ2, просп. Соборності, 17 КТ3, вул. Березнева, 16 …" at bounding box center [217, 51] width 267 height 12
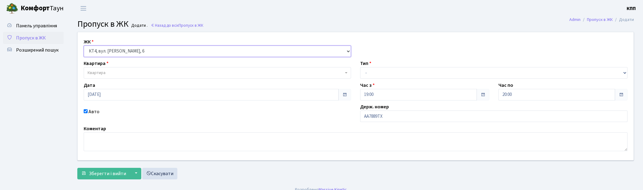
select select "303"
click at [84, 45] on select "- КТ, вул. Регенераторна, 4 КТ2, просп. Соборності, 17 КТ3, вул. Березнева, 16 …" at bounding box center [217, 51] width 267 height 12
select select
click at [116, 74] on span "Квартира" at bounding box center [216, 73] width 256 height 6
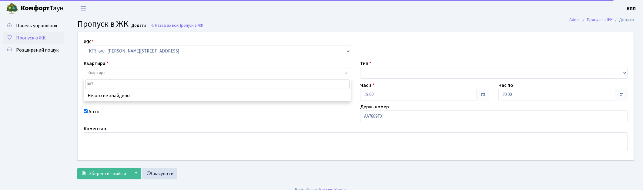
type input "007"
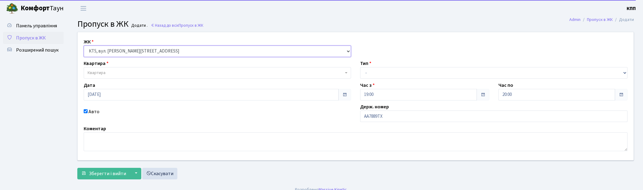
click at [107, 51] on select "- КТ, вул. Регенераторна, 4 КТ2, просп. Соборності, 17 КТ3, вул. Березнева, 16 …" at bounding box center [217, 51] width 267 height 12
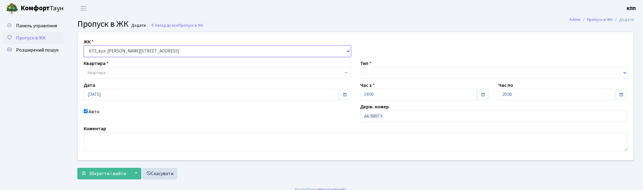
select select "305"
click at [84, 45] on select "- КТ, вул. Регенераторна, 4 КТ2, просп. Соборності, 17 КТ3, вул. Березнева, 16 …" at bounding box center [217, 51] width 267 height 12
select select
click at [124, 74] on span "Квартира" at bounding box center [216, 73] width 256 height 6
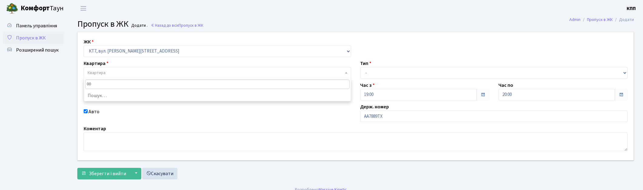
type input "0"
drag, startPoint x: 148, startPoint y: 50, endPoint x: 146, endPoint y: 53, distance: 3.5
click at [148, 50] on select "- КТ, вул. Регенераторна, 4 КТ2, просп. Соборності, 17 КТ3, вул. Березнева, 16 …" at bounding box center [217, 51] width 267 height 12
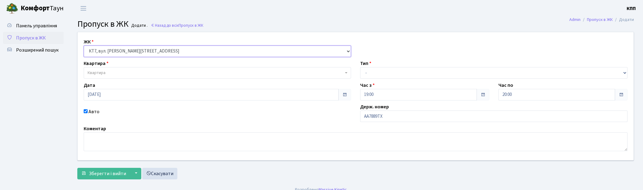
select select "271"
click at [84, 45] on select "- КТ, вул. Регенераторна, 4 КТ2, просп. Соборності, 17 КТ3, вул. Березнева, 16 …" at bounding box center [217, 51] width 267 height 12
select select
click at [128, 73] on span "Квартира" at bounding box center [216, 73] width 256 height 6
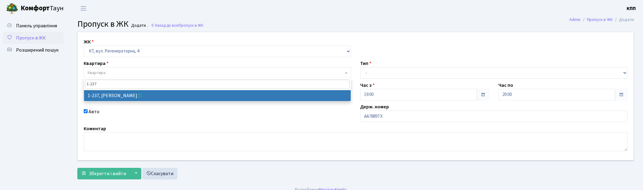
type input "1-237"
select select "237"
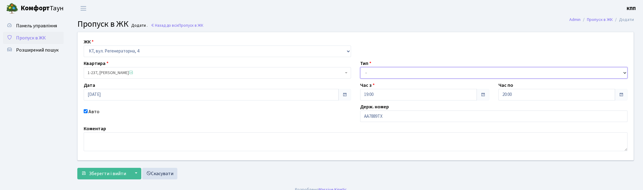
click at [370, 74] on select "- Доставка Таксі Гості Сервіс" at bounding box center [493, 73] width 267 height 12
select select "3"
click at [360, 67] on select "- Доставка Таксі Гості Сервіс" at bounding box center [493, 73] width 267 height 12
click at [123, 172] on span "Зберегти і вийти" at bounding box center [107, 173] width 37 height 7
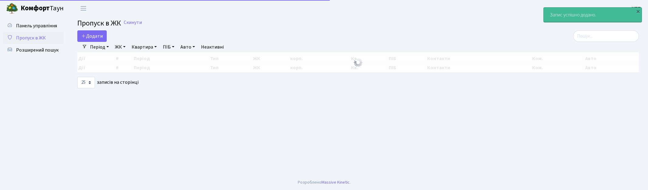
select select "25"
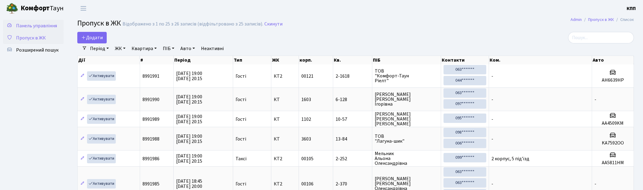
click at [29, 28] on span "Панель управління" at bounding box center [36, 25] width 41 height 7
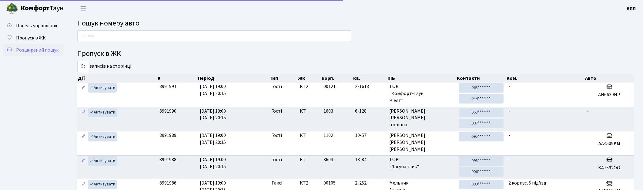
click at [56, 49] on span "Розширений пошук" at bounding box center [37, 50] width 42 height 7
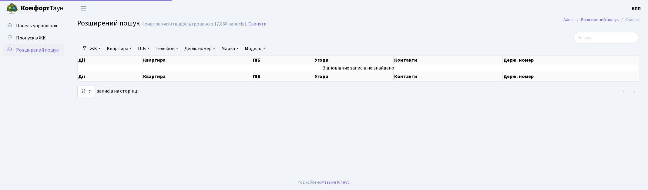
select select "25"
click at [124, 46] on link "Квартира" at bounding box center [119, 48] width 30 height 10
type input "16-209"
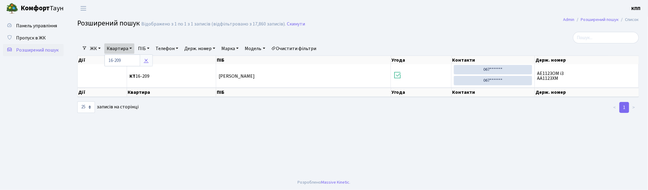
click at [152, 59] on link at bounding box center [146, 61] width 13 height 12
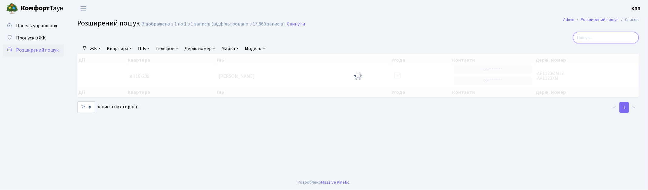
click at [605, 34] on input "search" at bounding box center [606, 38] width 66 height 12
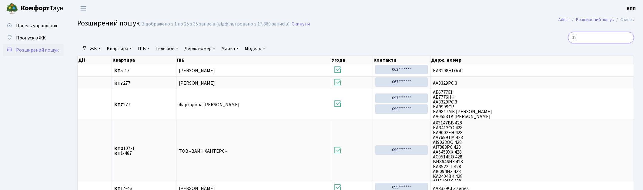
type input "3"
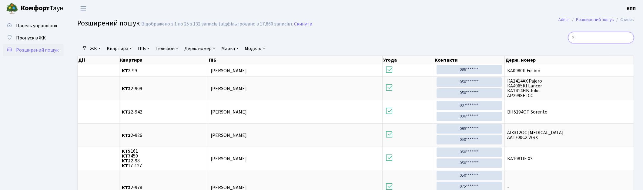
type input "2"
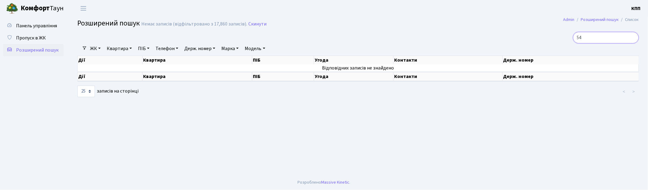
type input "5"
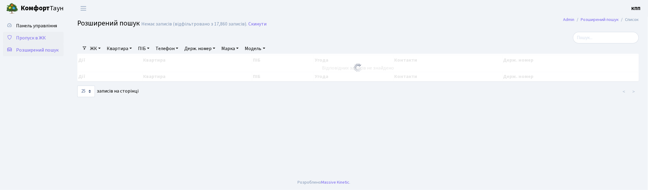
click at [35, 36] on span "Пропуск в ЖК" at bounding box center [31, 38] width 30 height 7
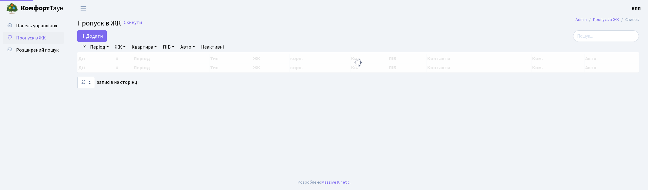
select select "25"
click at [95, 37] on span "Додати" at bounding box center [92, 36] width 22 height 7
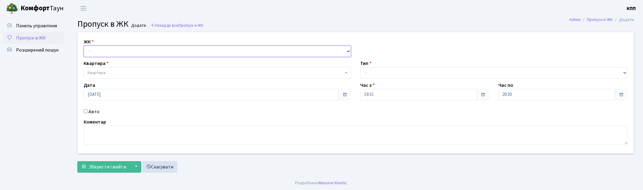
click at [106, 53] on select "- КТ, вул. Регенераторна, 4 КТ2, просп. Соборності, 17 КТ3, вул. Березнева, 16 …" at bounding box center [217, 51] width 267 height 12
select select "271"
click at [84, 45] on select "- КТ, вул. Регенераторна, 4 КТ2, просп. Соборності, 17 КТ3, вул. Березнева, 16 …" at bounding box center [217, 51] width 267 height 12
select select
click at [113, 72] on span "Квартира" at bounding box center [216, 73] width 256 height 6
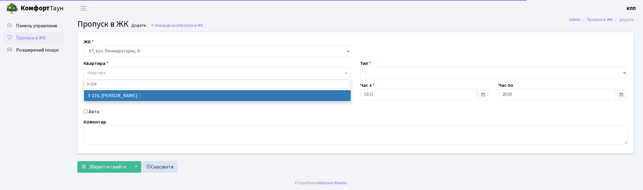
type input "3-216"
select select "785"
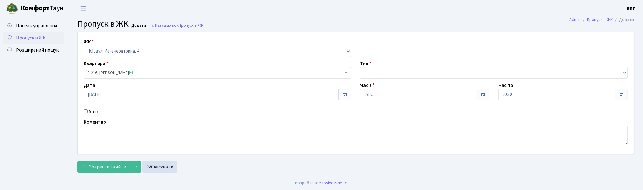
click at [86, 112] on input "Авто" at bounding box center [86, 111] width 4 height 4
checkbox input "true"
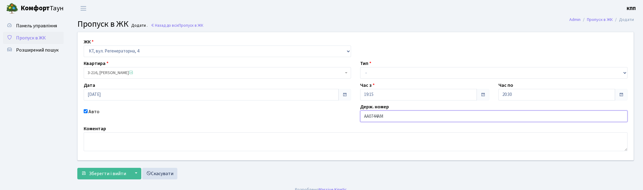
type input "АА0744АМ"
click at [389, 71] on select "- Доставка Таксі Гості Сервіс" at bounding box center [493, 73] width 267 height 12
click at [360, 67] on select "- Доставка Таксі Гості Сервіс" at bounding box center [493, 73] width 267 height 12
click at [381, 69] on select "- Доставка Таксі Гості Сервіс" at bounding box center [493, 73] width 267 height 12
select select "2"
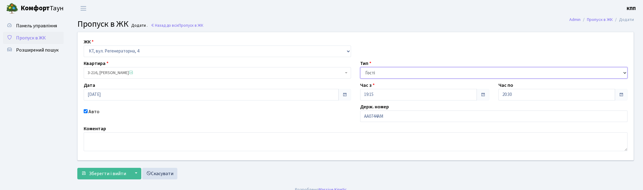
click at [360, 67] on select "- Доставка Таксі Гості Сервіс" at bounding box center [493, 73] width 267 height 12
click at [99, 174] on span "Зберегти і вийти" at bounding box center [107, 173] width 37 height 7
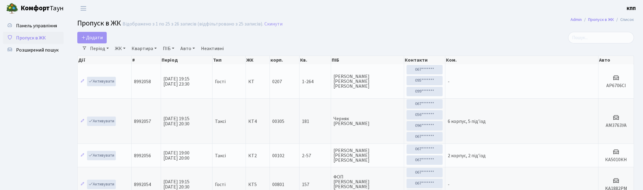
select select "25"
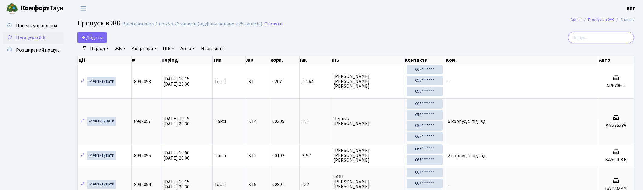
click at [606, 37] on input "search" at bounding box center [601, 38] width 66 height 12
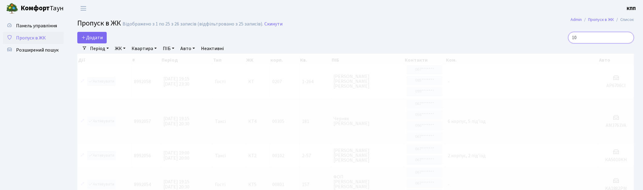
type input "10"
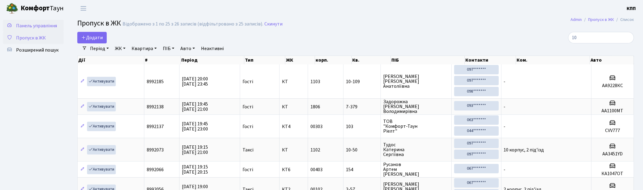
click at [16, 28] on span "Панель управління" at bounding box center [36, 25] width 41 height 7
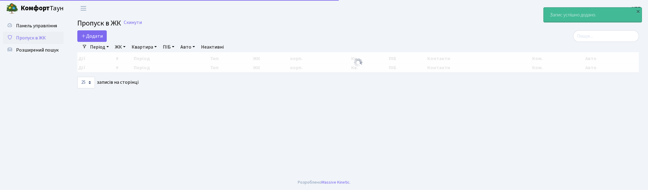
select select "25"
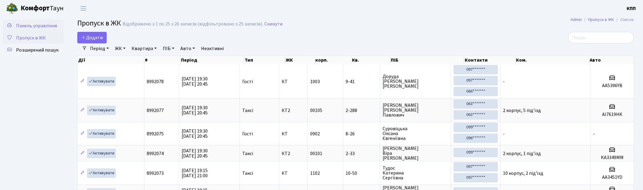
click at [56, 25] on span "Панель управління" at bounding box center [36, 25] width 41 height 7
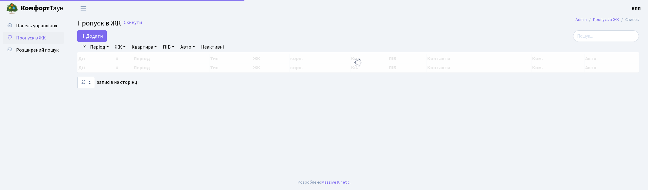
select select "25"
click at [605, 39] on input "search" at bounding box center [606, 36] width 66 height 12
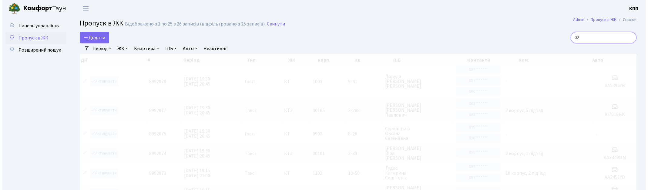
type input "0"
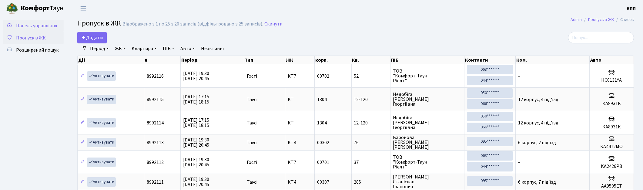
click at [28, 26] on span "Панель управління" at bounding box center [36, 25] width 41 height 7
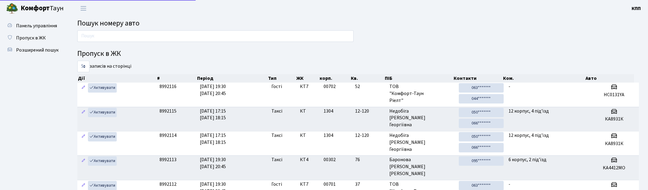
click at [99, 37] on input "text" at bounding box center [215, 36] width 276 height 12
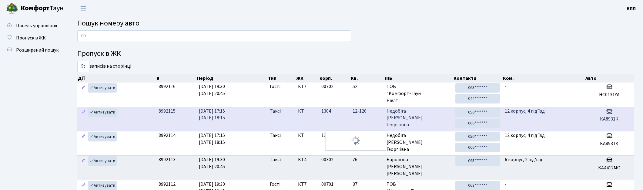
type input "0"
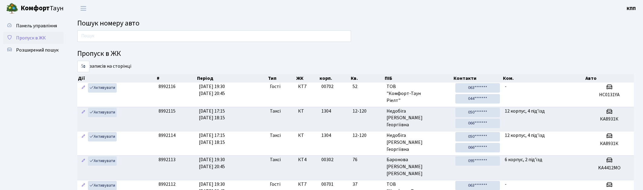
click at [28, 33] on link "Пропуск в ЖК" at bounding box center [33, 38] width 61 height 12
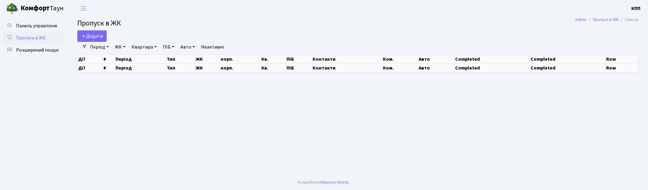
select select "25"
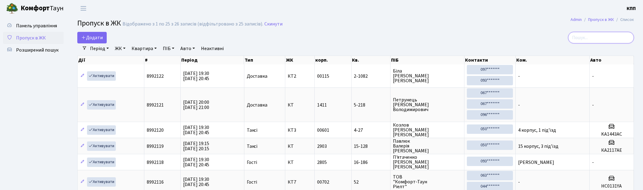
click at [603, 42] on input "search" at bounding box center [601, 38] width 66 height 12
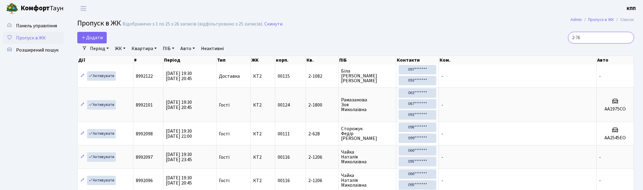
type input "2-767"
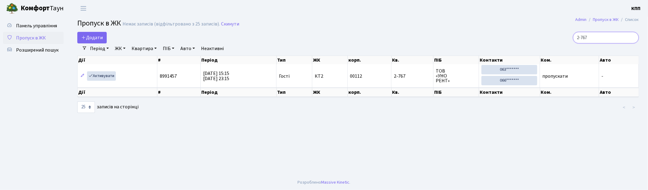
click at [634, 37] on input "2-767" at bounding box center [606, 38] width 66 height 12
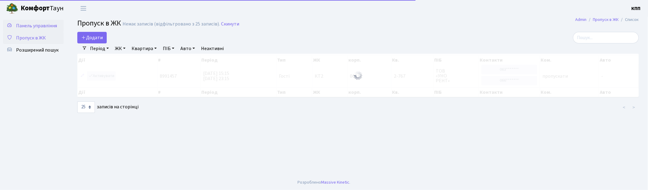
click at [41, 29] on link "Панель управління" at bounding box center [33, 26] width 61 height 12
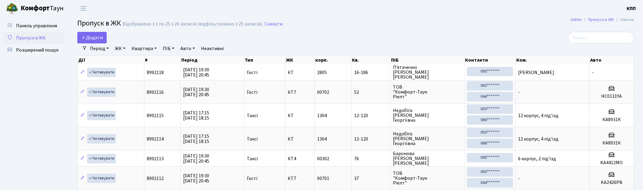
select select "25"
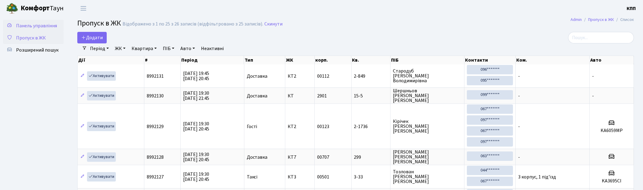
click at [41, 29] on link "Панель управління" at bounding box center [33, 26] width 61 height 12
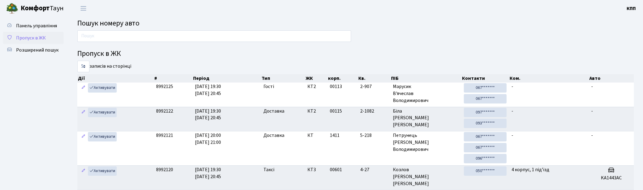
click at [38, 38] on span "Пропуск в ЖК" at bounding box center [31, 38] width 30 height 7
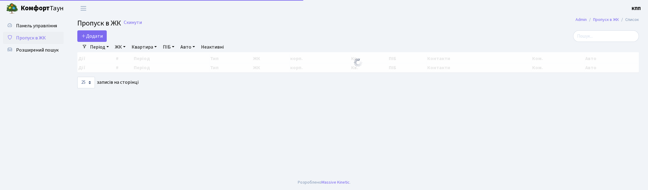
select select "25"
click at [610, 39] on input "search" at bounding box center [606, 36] width 66 height 12
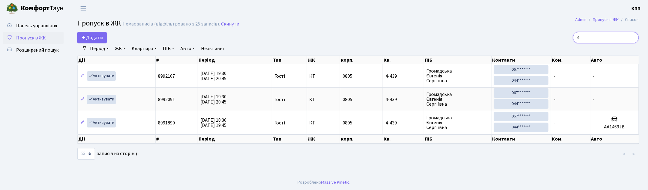
type input "4"
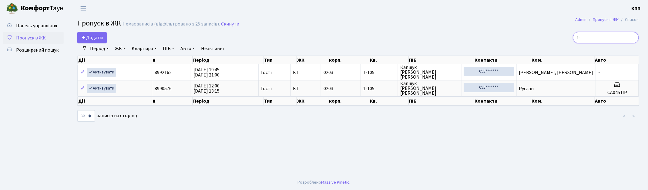
type input "1"
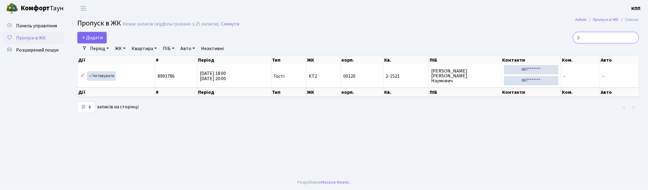
type input "2"
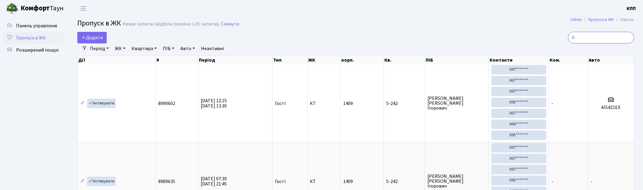
type input "5"
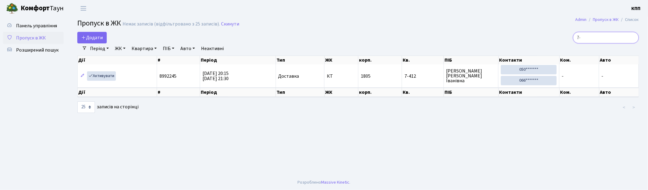
type input "7"
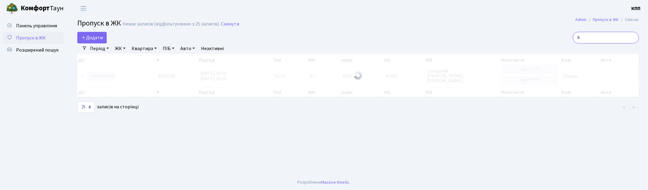
type input "4"
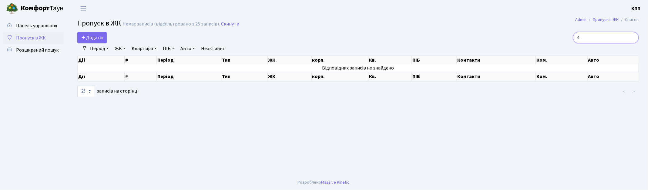
type input "4"
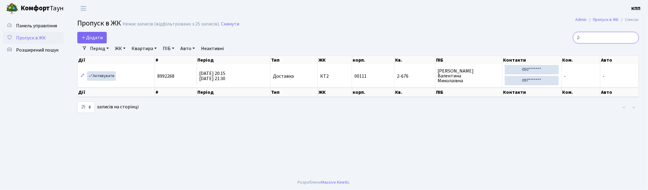
type input "2"
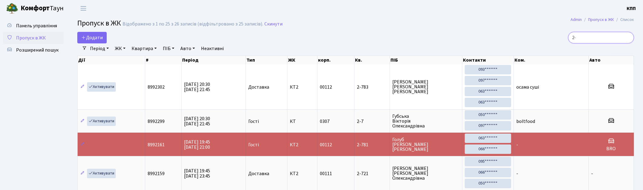
type input "2"
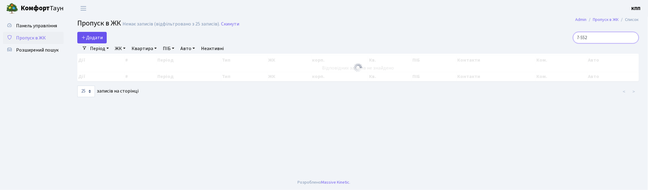
type input "7-552"
click at [84, 37] on icon at bounding box center [83, 37] width 5 height 5
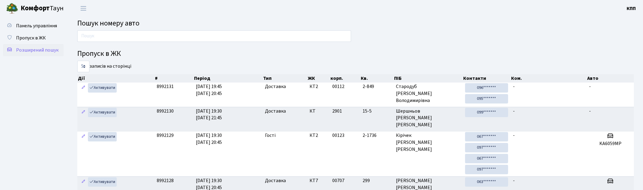
click at [40, 45] on link "Розширений пошук" at bounding box center [33, 50] width 61 height 12
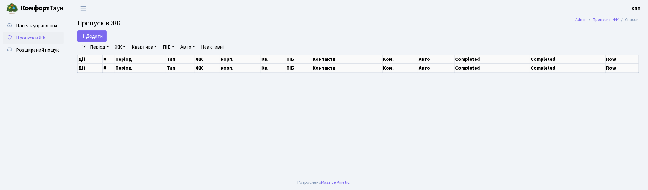
select select "25"
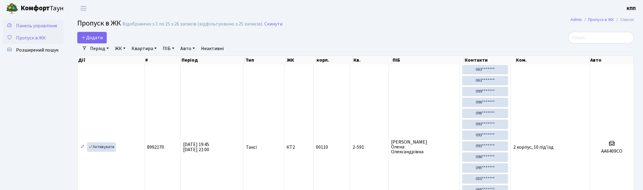
click at [17, 24] on span "Панель управління" at bounding box center [36, 25] width 41 height 7
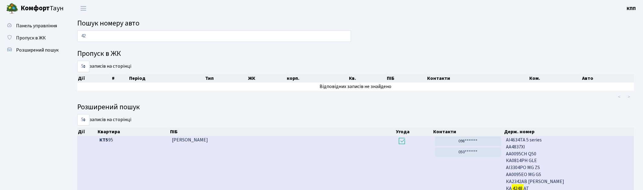
type input "4"
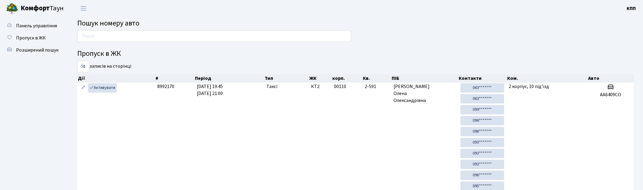
click at [280, 38] on input "text" at bounding box center [214, 36] width 274 height 12
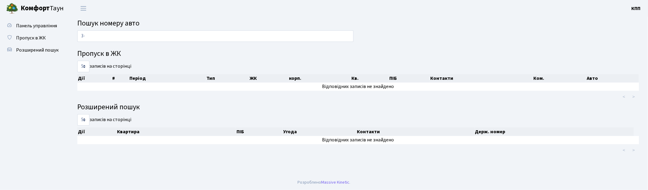
type input "3"
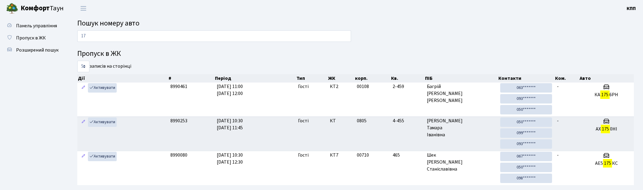
type input "1"
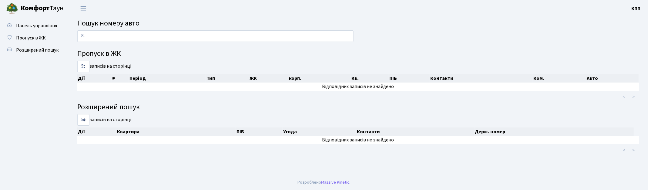
type input "8"
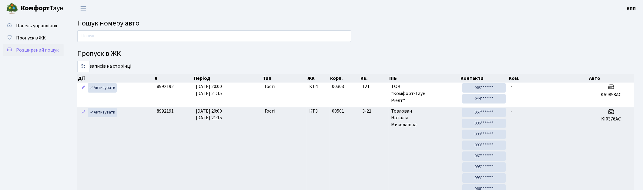
click at [25, 55] on link "Розширений пошук" at bounding box center [33, 50] width 61 height 12
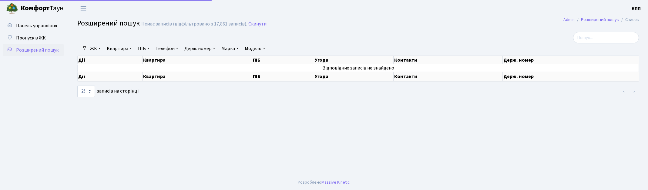
select select "25"
click at [125, 49] on link "Квартира" at bounding box center [119, 48] width 30 height 10
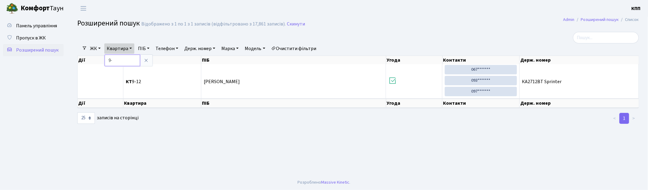
type input "9"
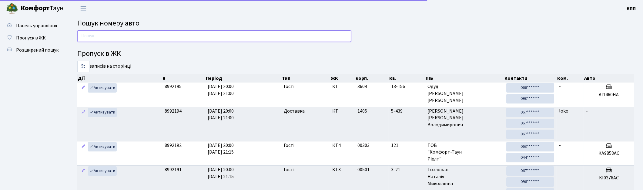
click at [118, 40] on input "text" at bounding box center [214, 36] width 274 height 12
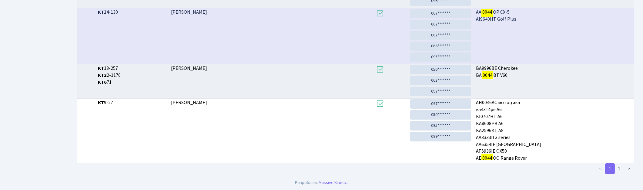
scroll to position [286, 0]
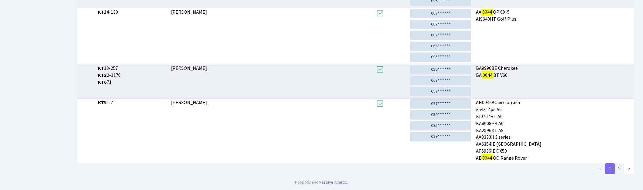
type input "0044"
click at [627, 167] on link ">" at bounding box center [629, 168] width 10 height 11
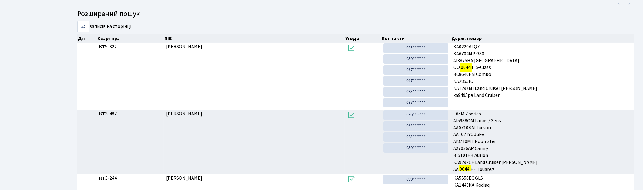
scroll to position [0, 0]
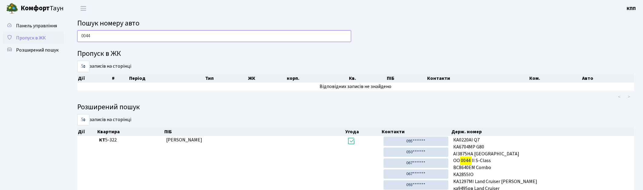
drag, startPoint x: 122, startPoint y: 34, endPoint x: 31, endPoint y: 42, distance: 90.7
click at [65, 42] on div "Панель управління Пропуск в ЖК Розширений пошук Пошук номеру авто 0044 Пропуск …" at bounding box center [321, 170] width 643 height 307
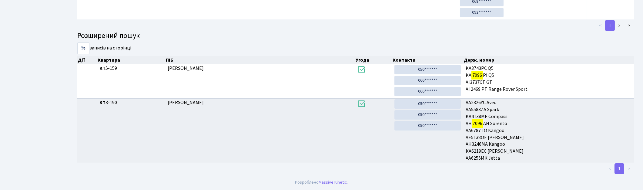
scroll to position [32, 0]
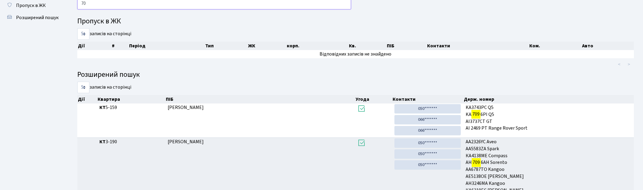
type input "7"
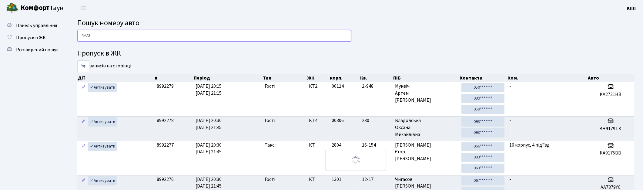
scroll to position [0, 0]
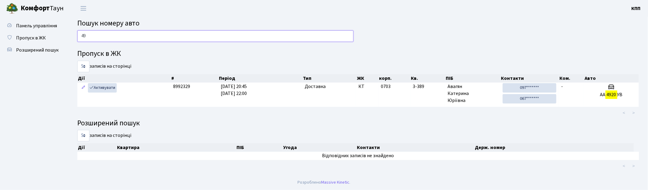
type input "4"
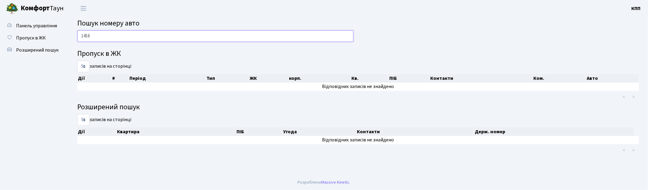
type input "1416"
drag, startPoint x: 104, startPoint y: 39, endPoint x: 55, endPoint y: 39, distance: 48.8
click at [55, 39] on div "Панель управління Пропуск в ЖК Розширений пошук Пошук номеру авто 1416 Пропуск …" at bounding box center [324, 96] width 648 height 158
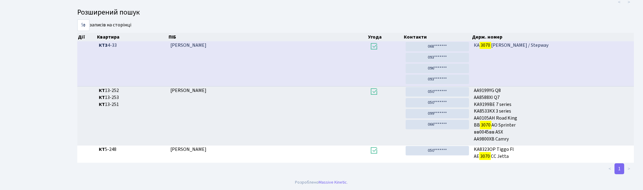
scroll to position [32, 0]
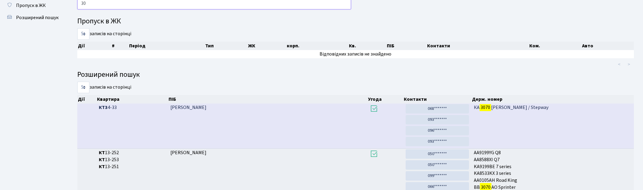
type input "3"
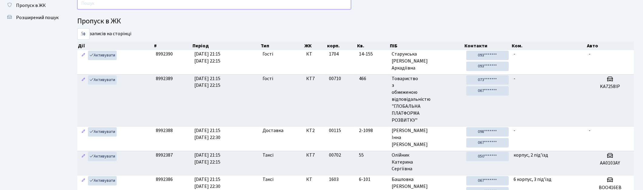
type input "0"
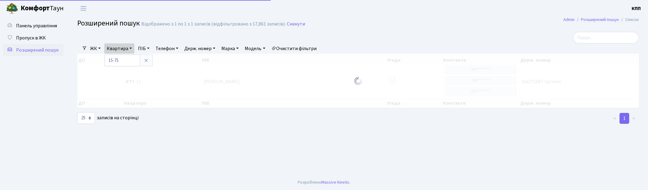
select select "25"
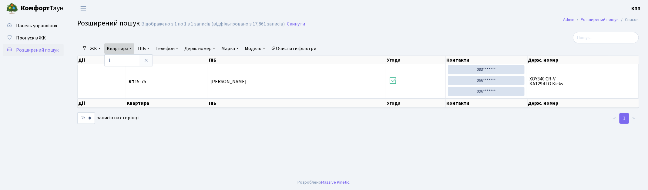
type input "1"
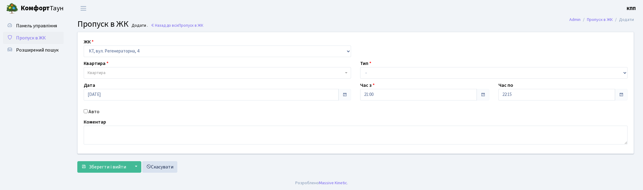
select select "271"
click at [95, 72] on span "Квартира" at bounding box center [97, 73] width 18 height 6
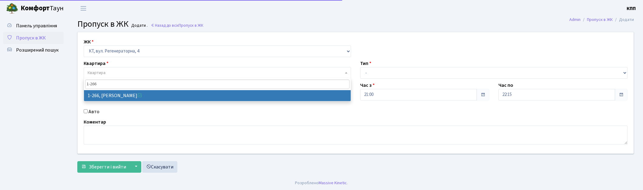
type input "1-266"
select select "266"
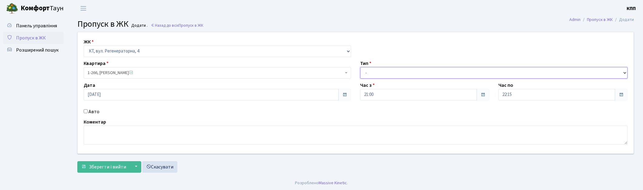
click at [372, 75] on select "- Доставка Таксі Гості Сервіс" at bounding box center [493, 73] width 267 height 12
select select "1"
click at [360, 67] on select "- Доставка Таксі Гості Сервіс" at bounding box center [493, 73] width 267 height 12
click at [120, 167] on span "Зберегти і вийти" at bounding box center [107, 166] width 37 height 7
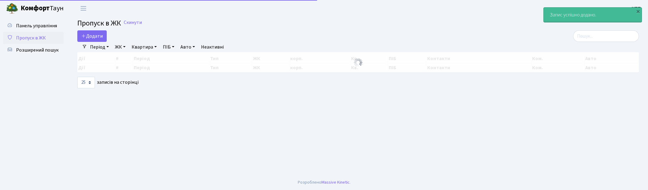
select select "25"
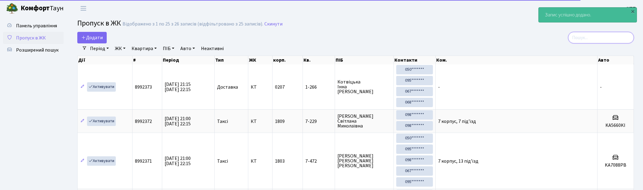
click at [611, 38] on input "search" at bounding box center [601, 38] width 66 height 12
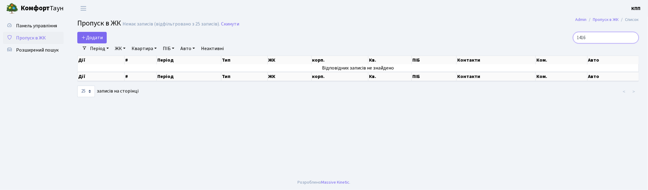
type input "1416"
click at [44, 37] on span "Пропуск в ЖК" at bounding box center [31, 38] width 30 height 7
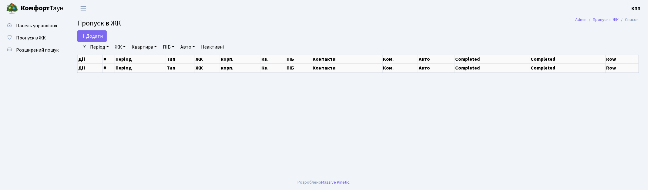
select select "25"
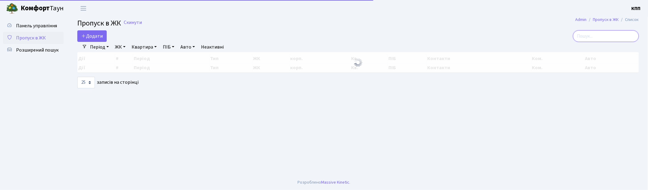
click at [609, 37] on input "search" at bounding box center [606, 36] width 66 height 12
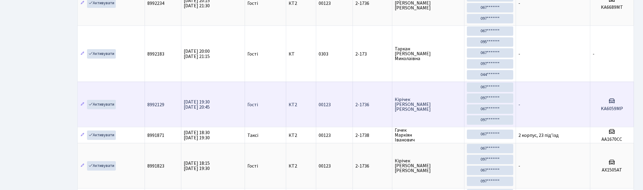
scroll to position [34, 0]
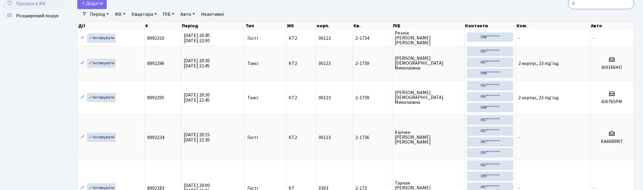
type input "2"
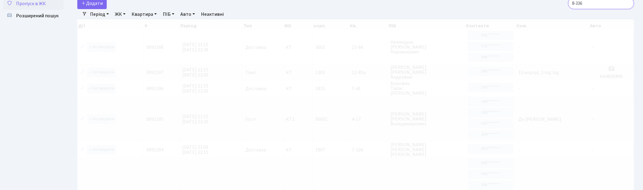
scroll to position [0, 0]
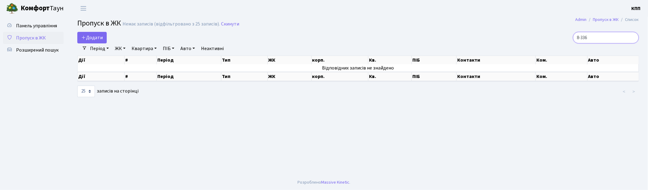
click at [587, 37] on input "8-336" at bounding box center [606, 38] width 66 height 12
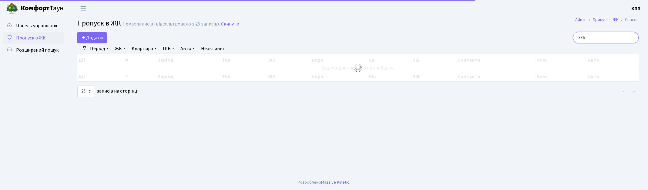
type input "7-336"
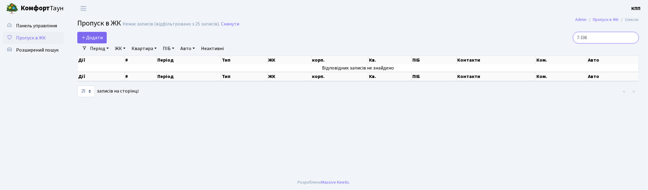
drag, startPoint x: 597, startPoint y: 39, endPoint x: 563, endPoint y: 42, distance: 34.1
click at [563, 42] on div "7-336" at bounding box center [548, 38] width 181 height 12
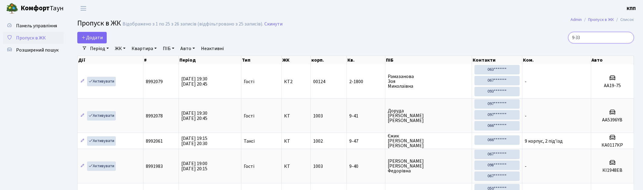
type input "9-336"
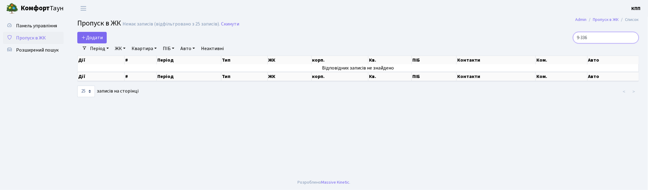
drag, startPoint x: 596, startPoint y: 36, endPoint x: 565, endPoint y: 46, distance: 33.0
click at [565, 46] on div "Додати 9-336 Фільтри Період 18.09.2025 - 18.09.2025 ЖК - КТ, вул. Регенераторна…" at bounding box center [358, 65] width 571 height 66
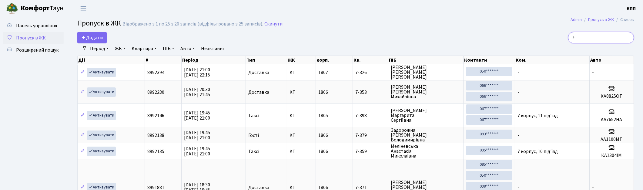
type input "7"
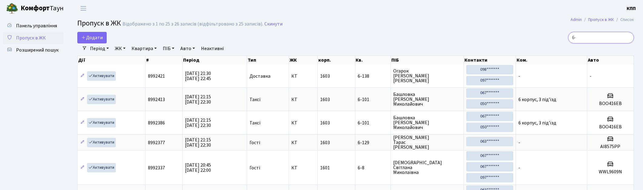
type input "6"
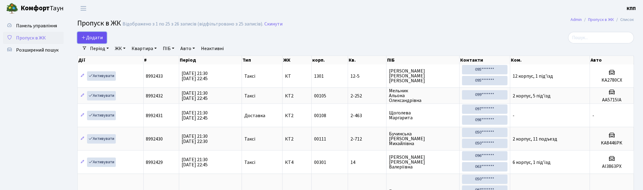
click at [89, 37] on span "Додати" at bounding box center [92, 37] width 22 height 7
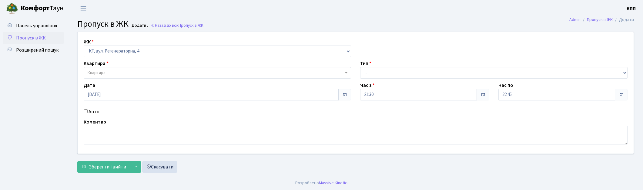
select select "271"
click at [91, 111] on label "Авто" at bounding box center [94, 111] width 11 height 7
click at [88, 111] on input "Авто" at bounding box center [86, 111] width 4 height 4
checkbox input "true"
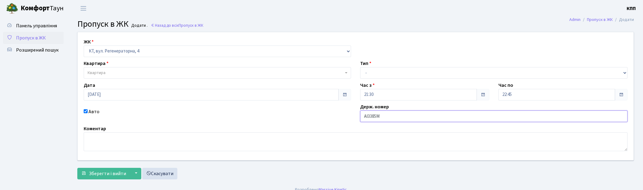
type input "АІ3385МX"
click at [176, 68] on span "Квартира" at bounding box center [217, 73] width 267 height 12
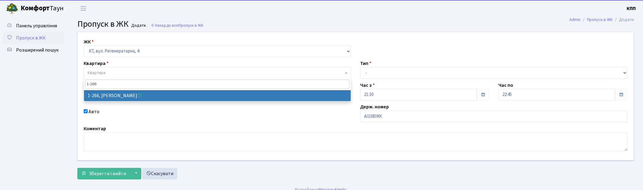
type input "1-266"
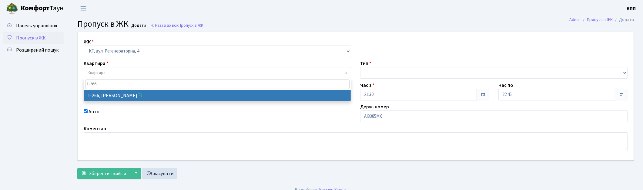
drag, startPoint x: 108, startPoint y: 96, endPoint x: 250, endPoint y: 93, distance: 142.8
select select "266"
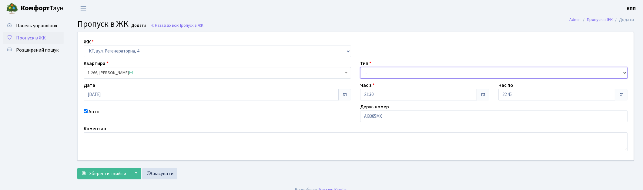
drag, startPoint x: 397, startPoint y: 74, endPoint x: 396, endPoint y: 78, distance: 3.5
click at [396, 78] on select "- Доставка Таксі Гості Сервіс" at bounding box center [493, 73] width 267 height 12
select select "2"
click at [360, 67] on select "- Доставка Таксі Гості Сервіс" at bounding box center [493, 73] width 267 height 12
click at [109, 175] on span "Зберегти і вийти" at bounding box center [107, 173] width 37 height 7
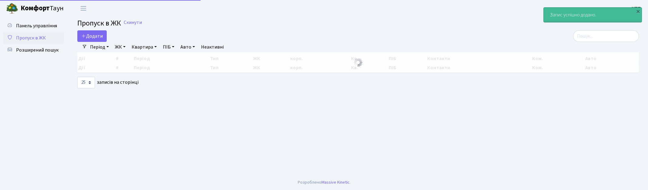
select select "25"
click at [617, 34] on input "search" at bounding box center [606, 36] width 66 height 12
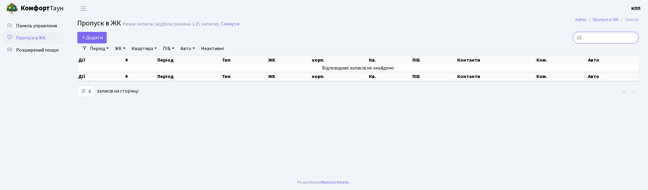
type input "1"
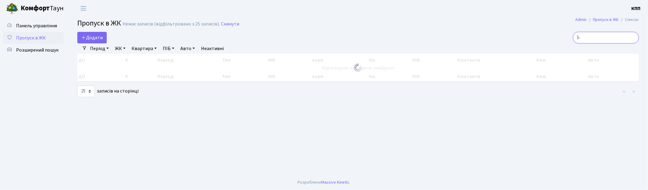
type input "5"
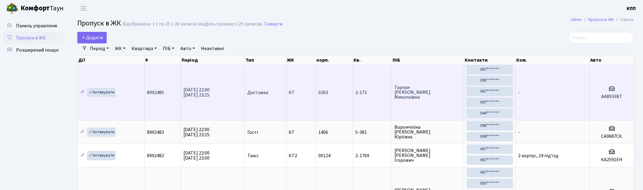
click at [437, 103] on td "[PERSON_NAME]" at bounding box center [428, 92] width 72 height 56
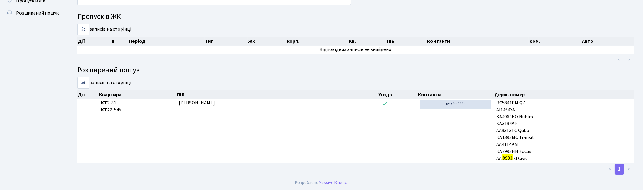
scroll to position [32, 0]
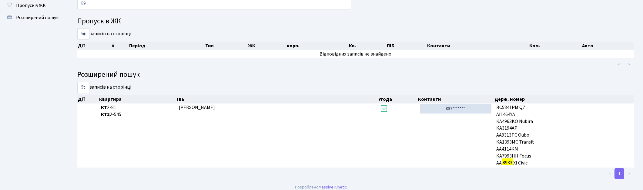
type input "8"
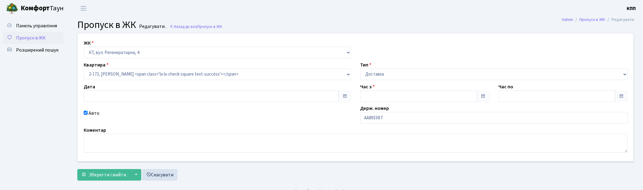
type input "[DATE]"
type input "22:00"
type input "23:15"
checkbox input "true"
click at [367, 116] on input "АА8933ВТ" at bounding box center [493, 118] width 267 height 12
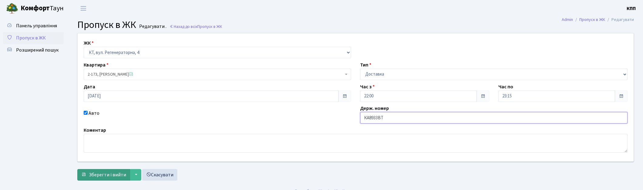
type input "КА8933ВТ"
click at [102, 178] on span "Зберегти і вийти" at bounding box center [107, 174] width 37 height 7
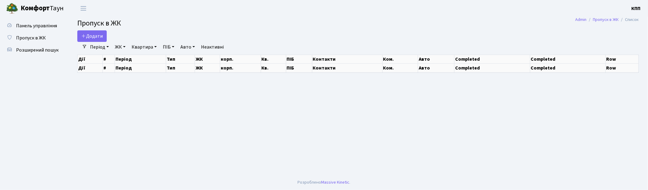
select select "25"
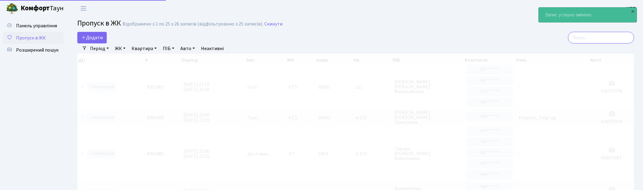
click at [582, 38] on input "search" at bounding box center [601, 38] width 66 height 12
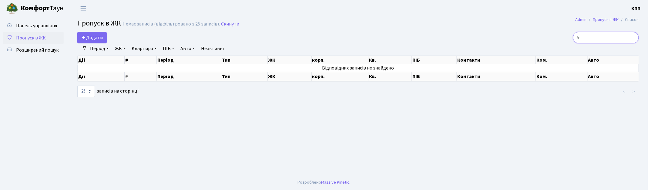
type input "5"
